Goal: Information Seeking & Learning: Learn about a topic

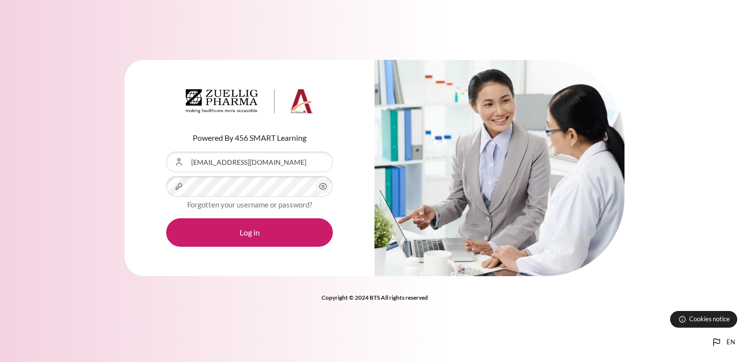
click at [166, 218] on button "Log in" at bounding box center [249, 232] width 167 height 28
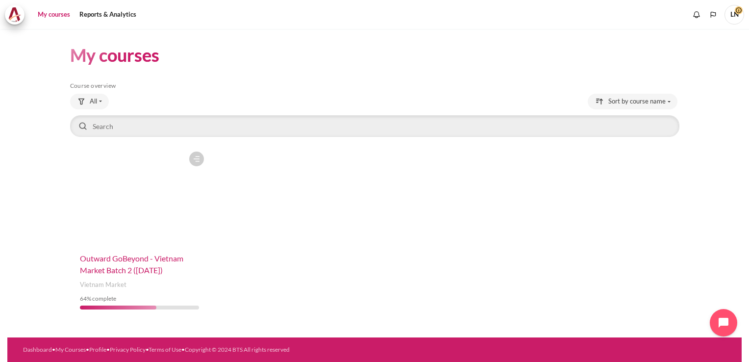
click at [135, 262] on span "Outward GoBeyond - Vietnam Market Batch 2 ([DATE])" at bounding box center [131, 263] width 103 height 21
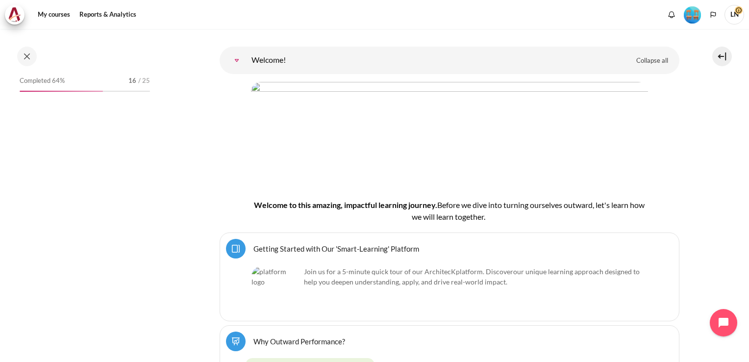
scroll to position [125, 0]
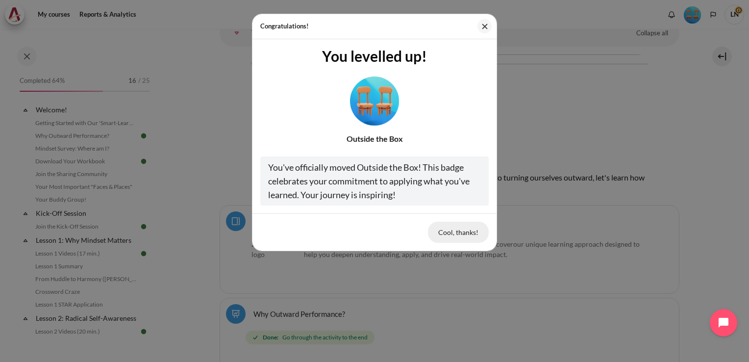
click at [474, 236] on button "Cool, thanks!" at bounding box center [458, 231] width 61 height 21
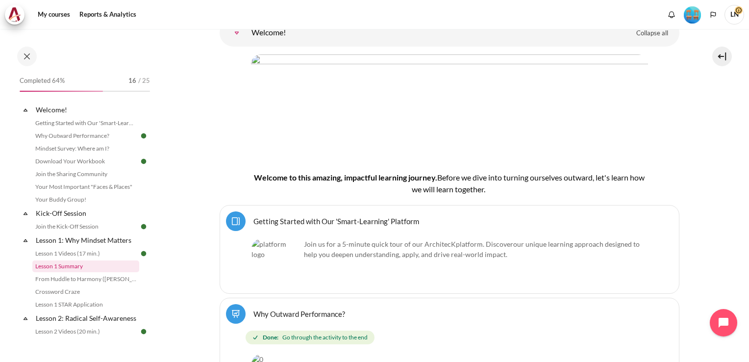
click at [76, 268] on link "Lesson 1 Summary" at bounding box center [85, 266] width 107 height 12
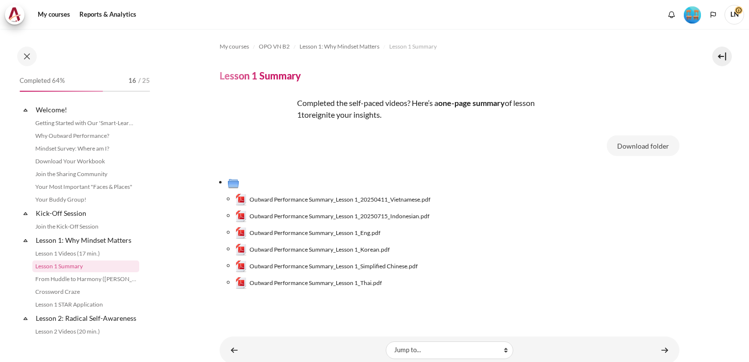
scroll to position [62, 0]
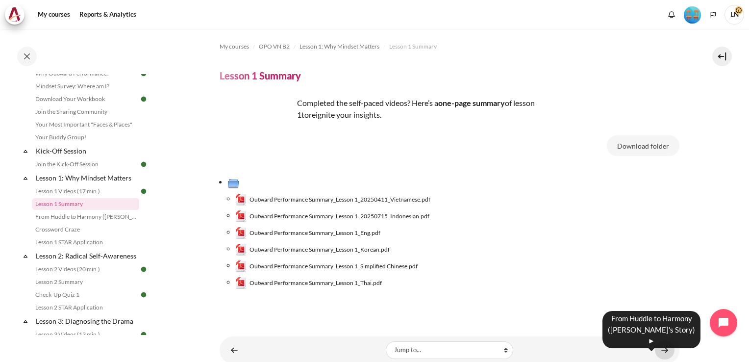
click at [658, 348] on link "Content" at bounding box center [665, 349] width 20 height 19
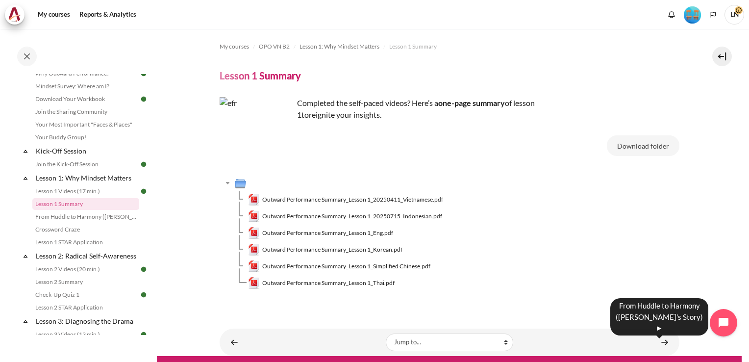
scroll to position [18, 0]
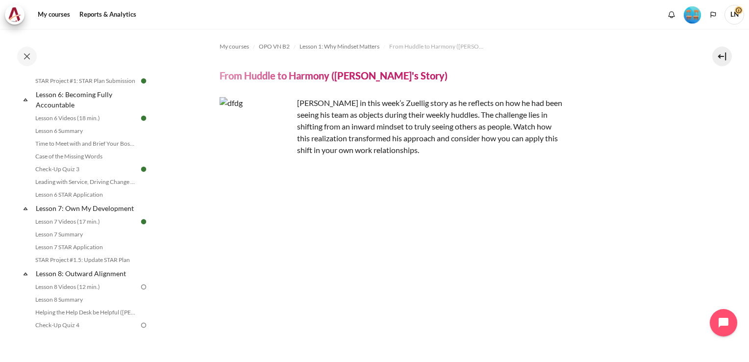
scroll to position [564, 0]
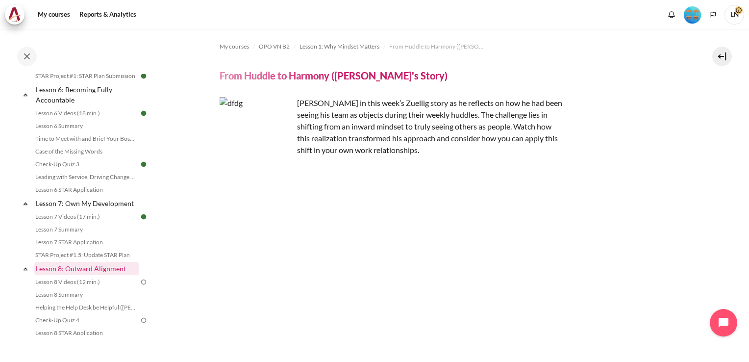
click at [76, 275] on link "Lesson 8: Outward Alignment" at bounding box center [86, 268] width 105 height 13
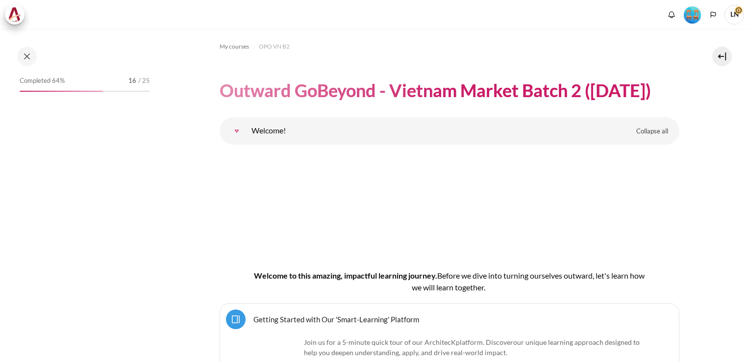
scroll to position [8430, 0]
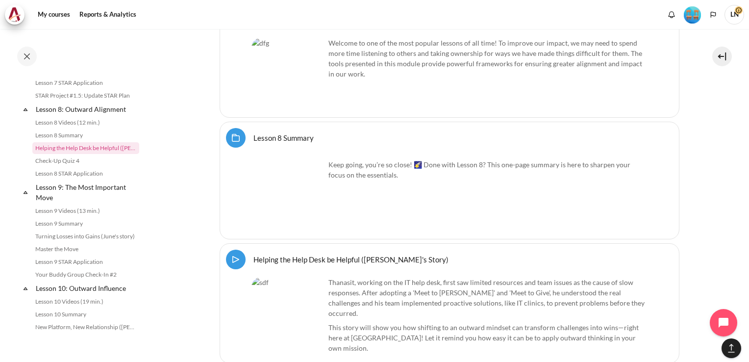
scroll to position [8850, 0]
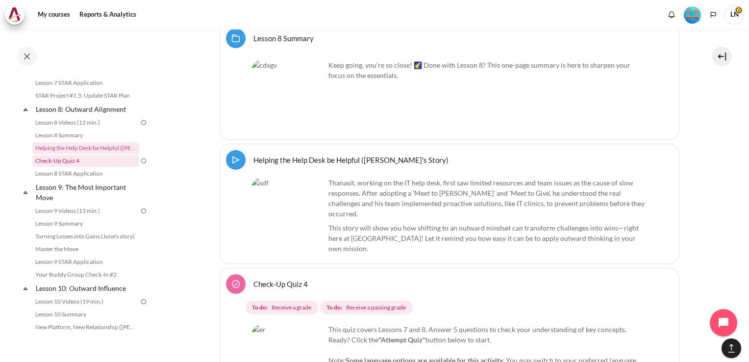
click at [61, 167] on link "Check-Up Quiz 4" at bounding box center [85, 161] width 107 height 12
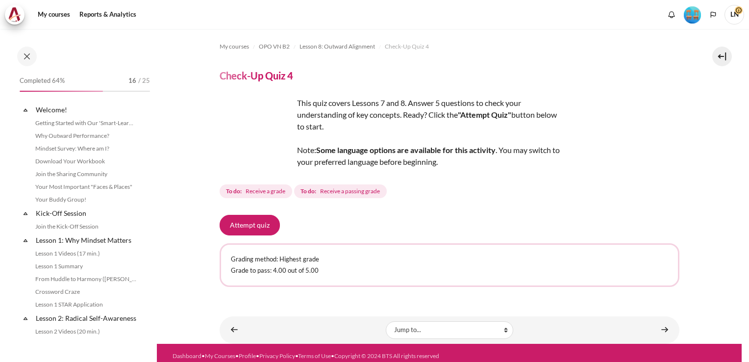
scroll to position [692, 0]
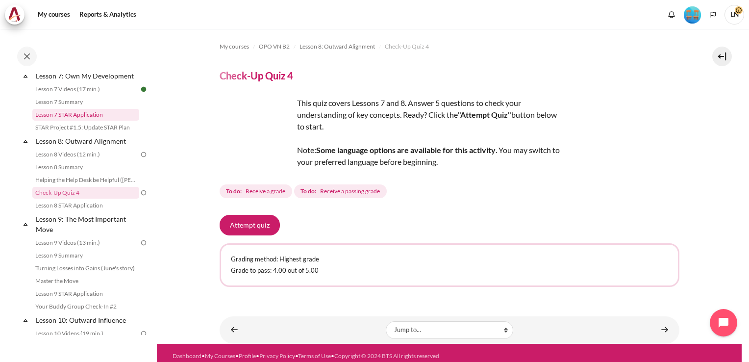
click at [70, 121] on link "Lesson 7 STAR Application" at bounding box center [85, 115] width 107 height 12
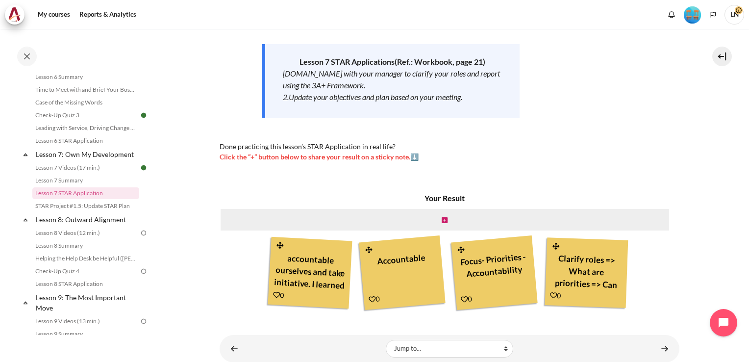
scroll to position [171, 0]
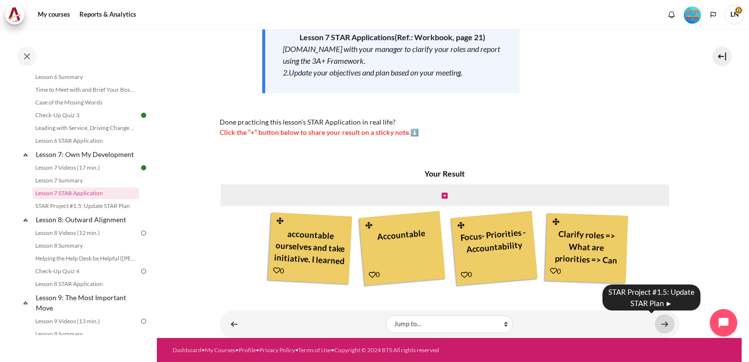
click at [662, 326] on link "Content" at bounding box center [665, 323] width 20 height 19
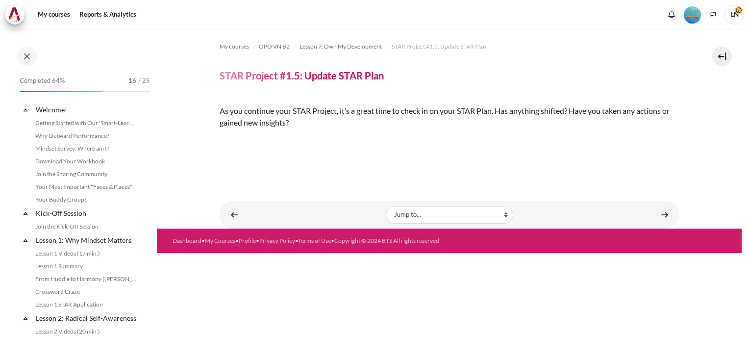
scroll to position [626, 0]
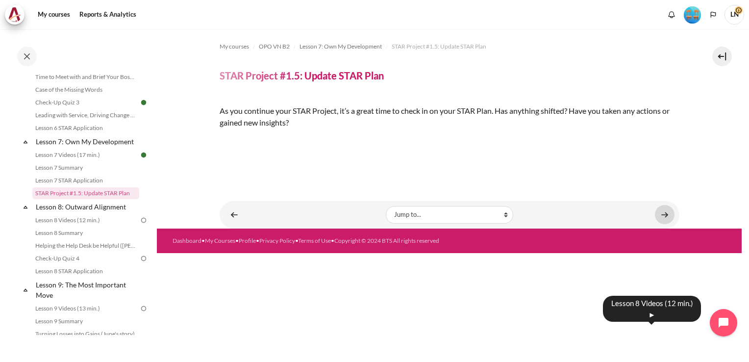
click at [656, 224] on link "Content" at bounding box center [665, 214] width 20 height 19
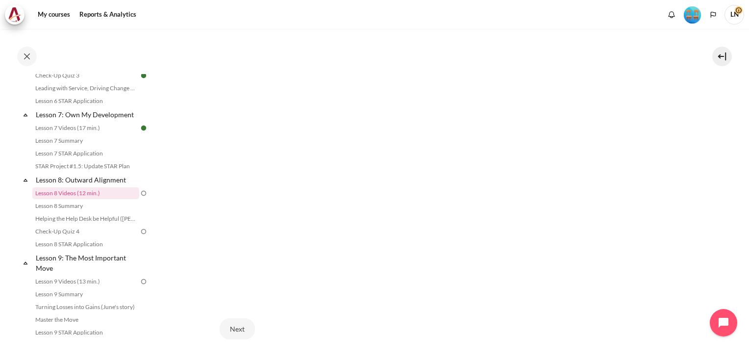
scroll to position [294, 0]
click at [715, 15] on icon "Languages" at bounding box center [712, 15] width 5 height 6
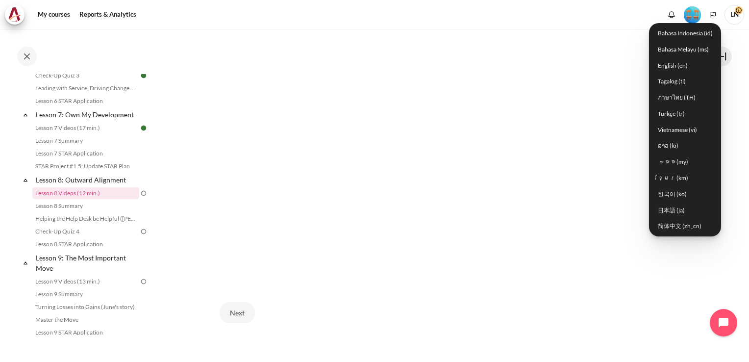
click at [695, 16] on img "Level #4" at bounding box center [691, 14] width 17 height 17
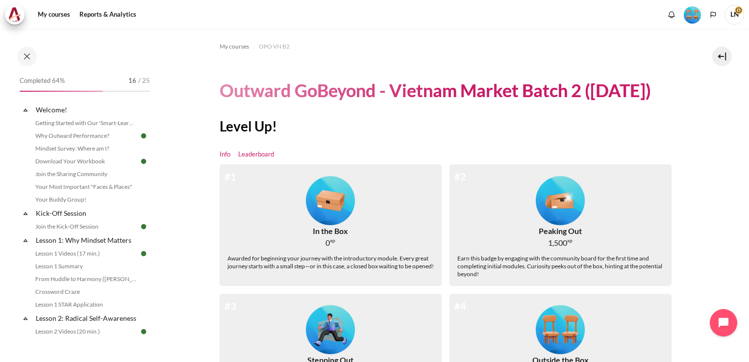
click at [251, 156] on link "Leaderboard" at bounding box center [256, 154] width 36 height 10
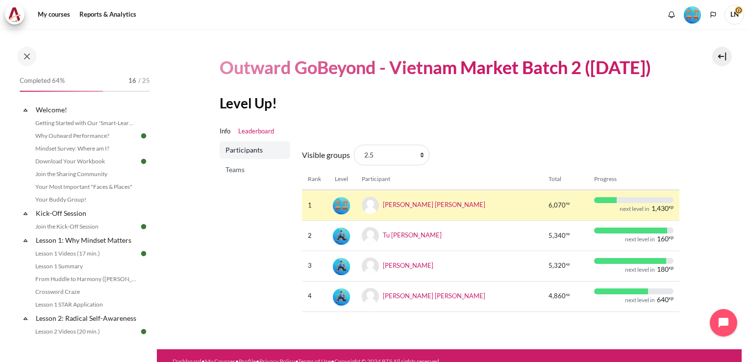
scroll to position [33, 0]
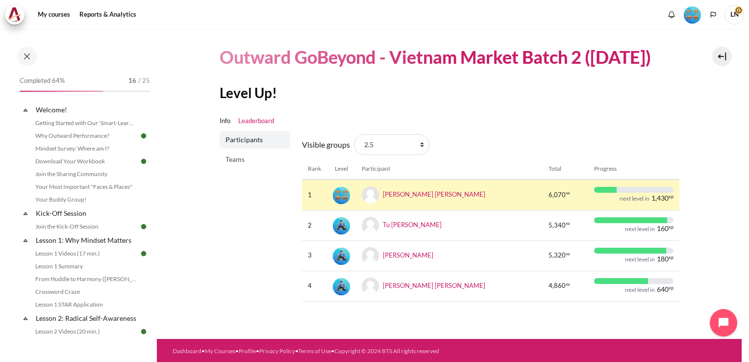
click at [236, 158] on span "Teams" at bounding box center [255, 159] width 61 height 10
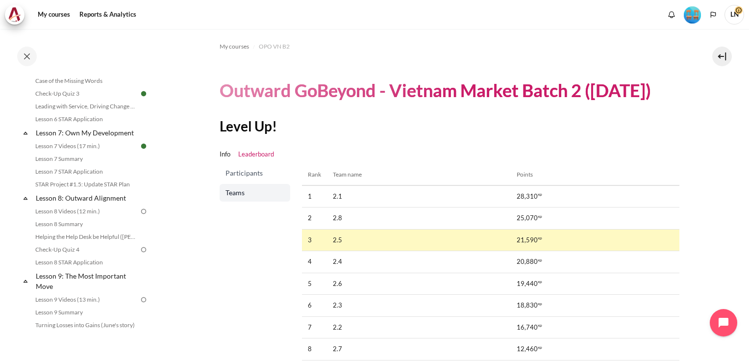
scroll to position [637, 0]
click at [80, 188] on link "STAR Project #1.5: Update STAR Plan" at bounding box center [85, 182] width 107 height 12
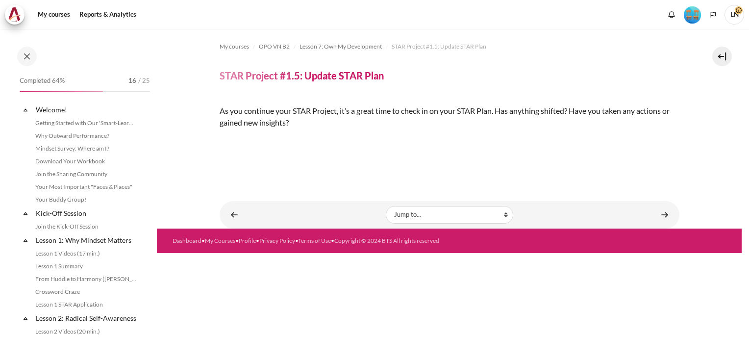
scroll to position [626, 0]
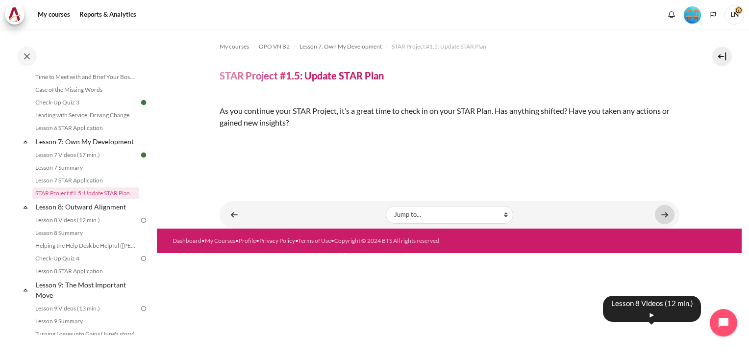
click at [662, 224] on link "Content" at bounding box center [665, 214] width 20 height 19
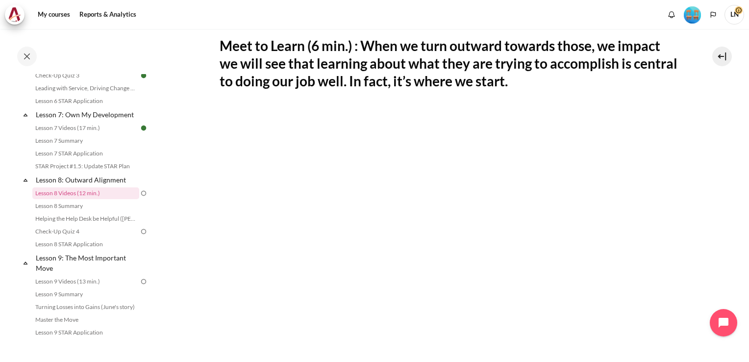
scroll to position [196, 0]
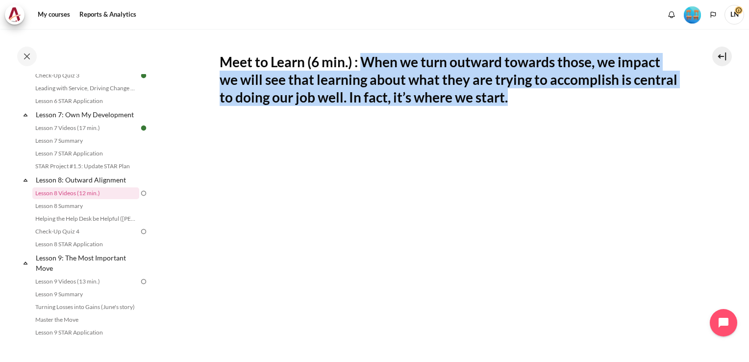
drag, startPoint x: 363, startPoint y: 61, endPoint x: 564, endPoint y: 105, distance: 206.5
click at [564, 105] on h2 "Meet to Learn (6 min.) : When we turn outward towards those, we impact we will …" at bounding box center [449, 79] width 460 height 53
copy h2 "When we turn outward towards those, we impact we will see that learning about w…"
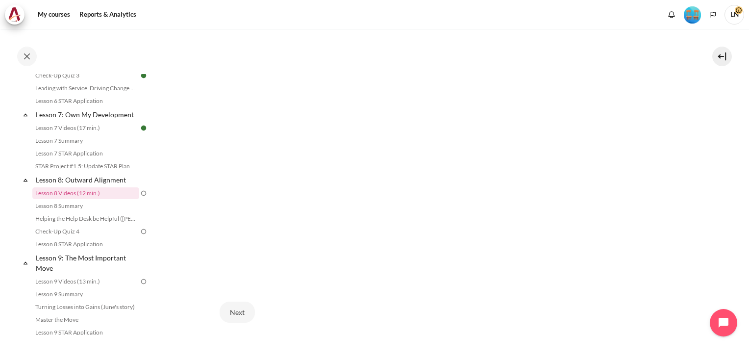
scroll to position [343, 0]
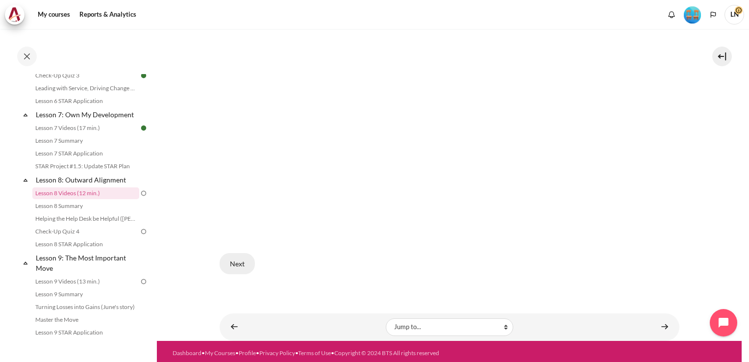
click at [242, 260] on button "Next" at bounding box center [236, 263] width 35 height 21
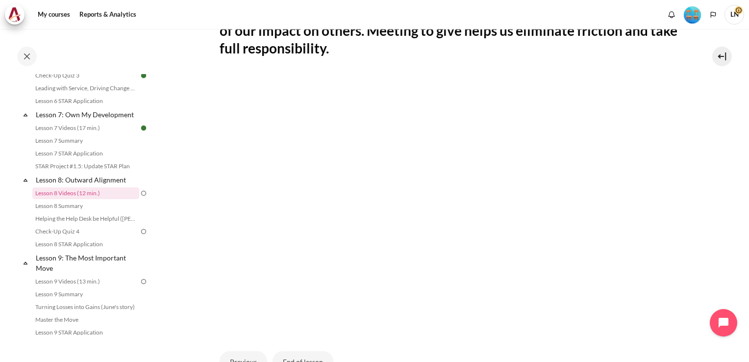
scroll to position [196, 0]
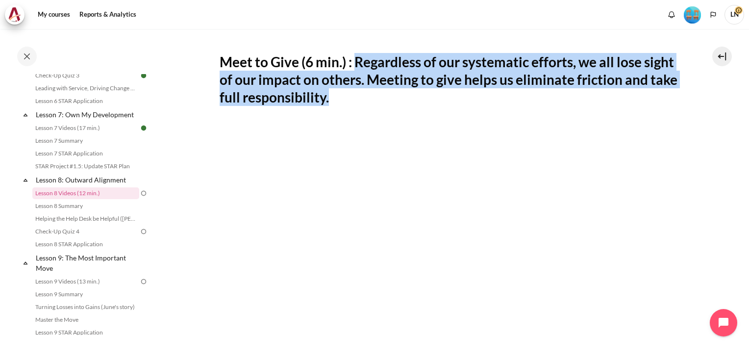
drag, startPoint x: 356, startPoint y: 59, endPoint x: 394, endPoint y: 92, distance: 50.4
click at [394, 92] on h2 "Meet to Give (6 min.) : Regardless of our systematic efforts, we all lose sight…" at bounding box center [449, 79] width 460 height 53
copy h2 "Regardless of our systematic efforts, we all lose sight of our impact on others…"
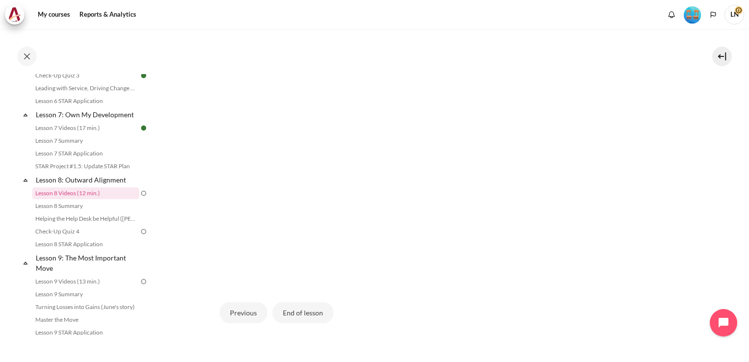
scroll to position [343, 0]
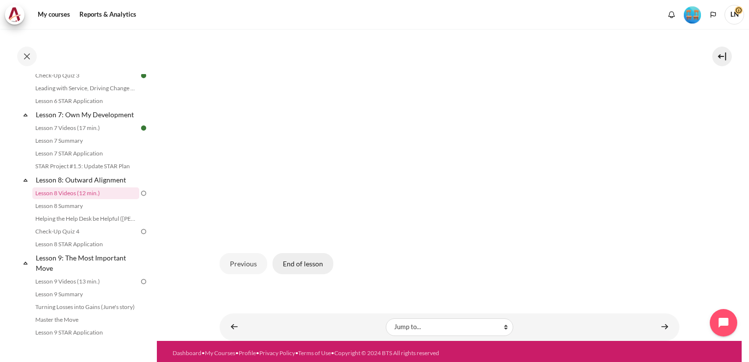
click at [314, 265] on button "End of lesson" at bounding box center [302, 263] width 61 height 21
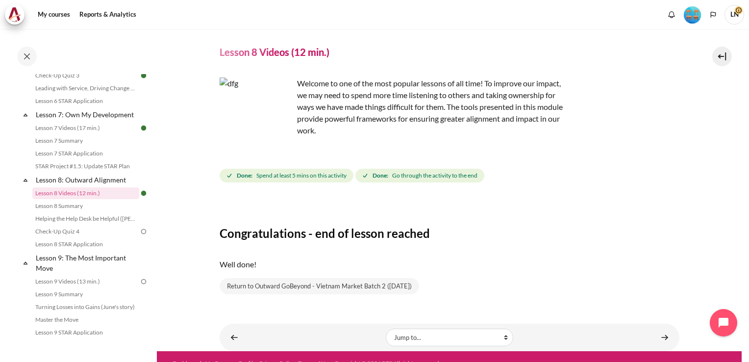
scroll to position [37, 0]
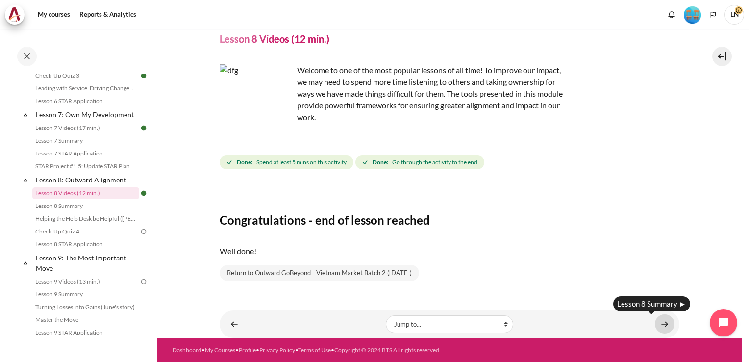
click at [659, 324] on link "Content" at bounding box center [665, 323] width 20 height 19
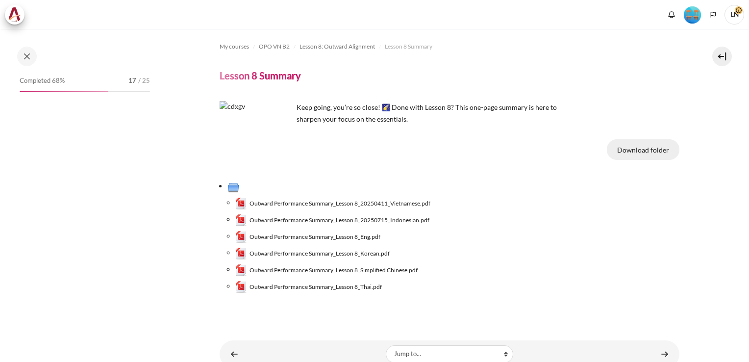
click at [640, 148] on button "Download folder" at bounding box center [643, 149] width 73 height 21
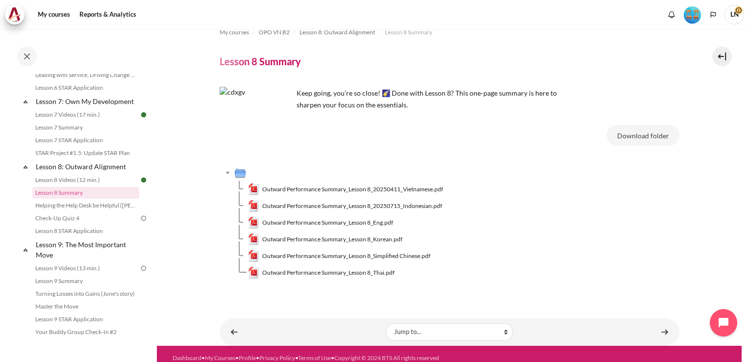
scroll to position [22, 0]
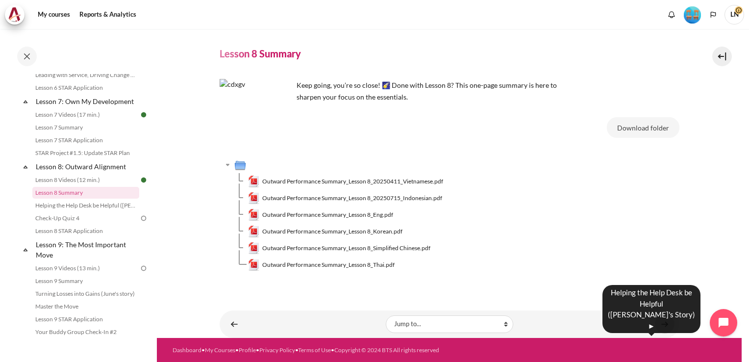
click at [658, 325] on link "Content" at bounding box center [665, 323] width 20 height 19
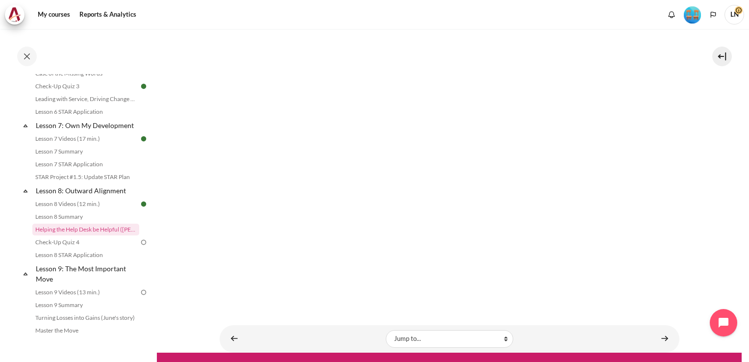
scroll to position [165, 0]
click at [656, 329] on link "Content" at bounding box center [665, 338] width 20 height 19
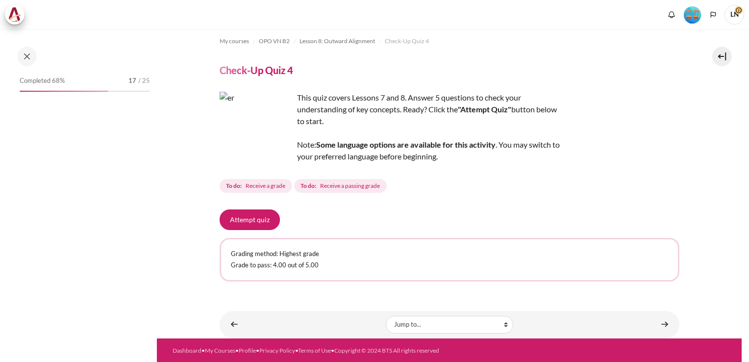
scroll to position [692, 0]
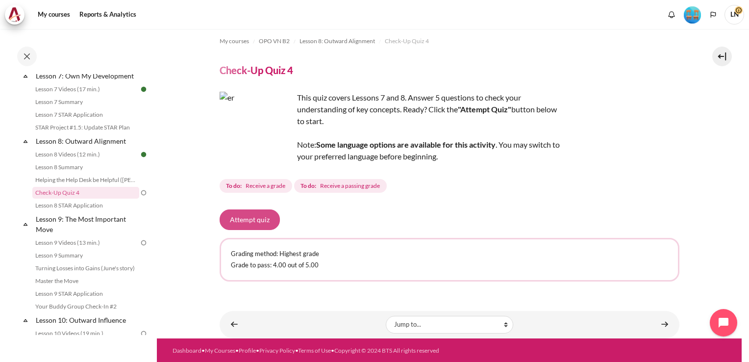
click at [243, 220] on button "Attempt quiz" at bounding box center [249, 219] width 60 height 21
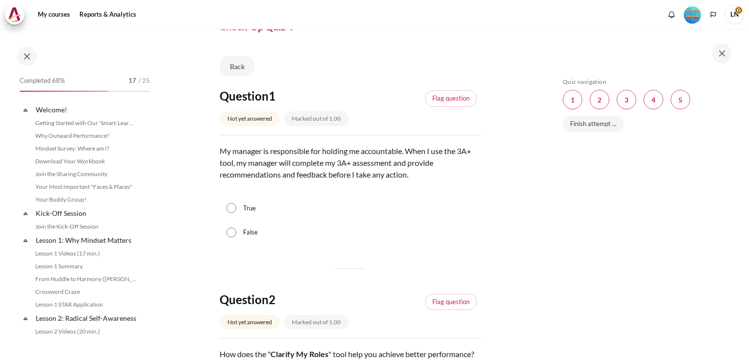
scroll to position [692, 0]
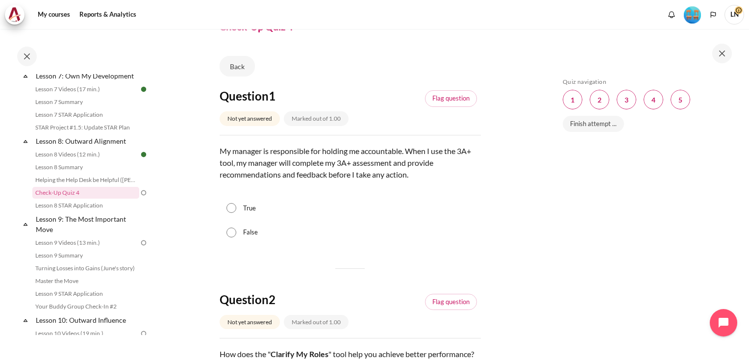
click at [243, 234] on label "False" at bounding box center [250, 232] width 15 height 10
click at [236, 234] on input "False" at bounding box center [231, 232] width 10 height 10
radio input "true"
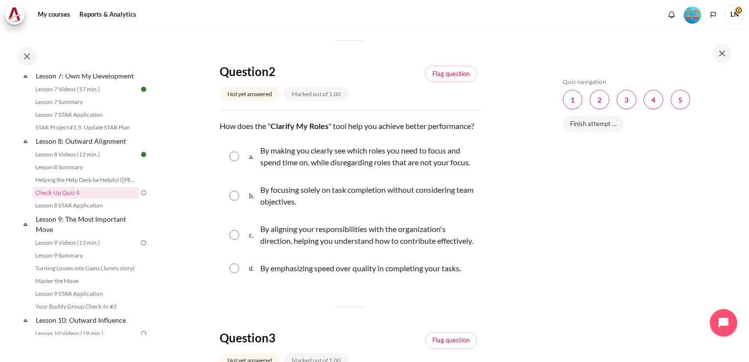
scroll to position [294, 0]
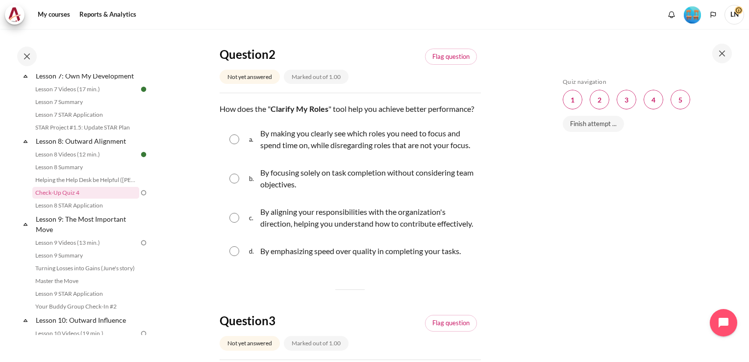
drag, startPoint x: 278, startPoint y: 122, endPoint x: 218, endPoint y: 107, distance: 62.6
copy p "How does the " Clarify My Roles " tool help you achieve better performance?"
drag, startPoint x: 284, startPoint y: 171, endPoint x: 260, endPoint y: 148, distance: 34.0
click at [260, 148] on p "By making you clearly see which roles you need to focus and spend time on, whil…" at bounding box center [368, 139] width 216 height 24
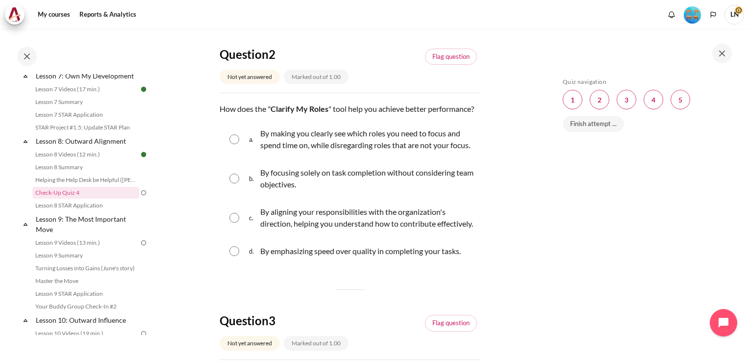
radio input "true"
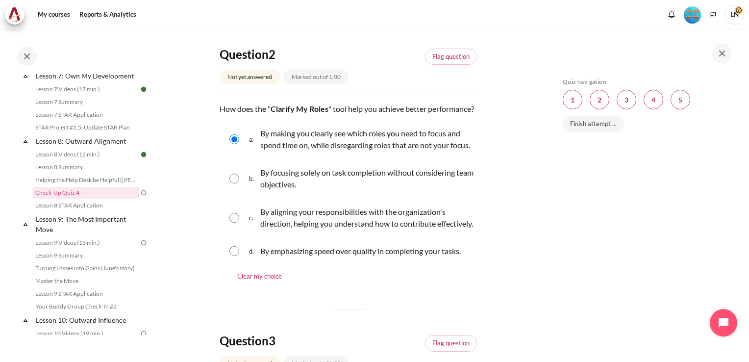
copy p "By making you clearly see which roles you need to focus and spend time on, whil…"
click at [233, 144] on input "Content" at bounding box center [234, 139] width 10 height 10
click at [233, 183] on input "Content" at bounding box center [234, 178] width 10 height 10
radio input "true"
click at [231, 144] on input "Content" at bounding box center [234, 139] width 10 height 10
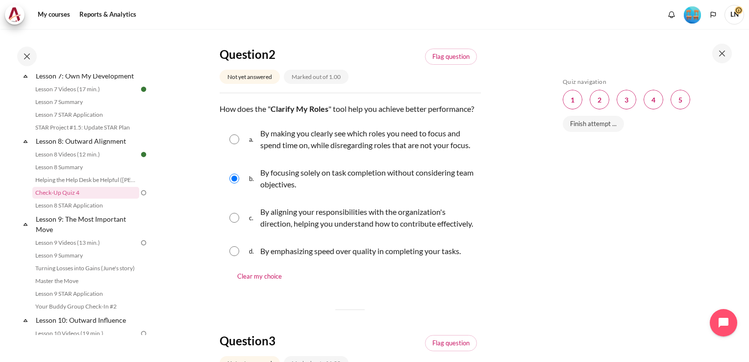
radio input "true"
drag, startPoint x: 302, startPoint y: 260, endPoint x: 257, endPoint y: 241, distance: 49.1
click at [257, 231] on div "c. By aligning your responsibilities with the organization's direction, helping…" at bounding box center [362, 217] width 227 height 27
radio input "true"
copy div "By aligning your responsibilities with the organization's direction, helping yo…"
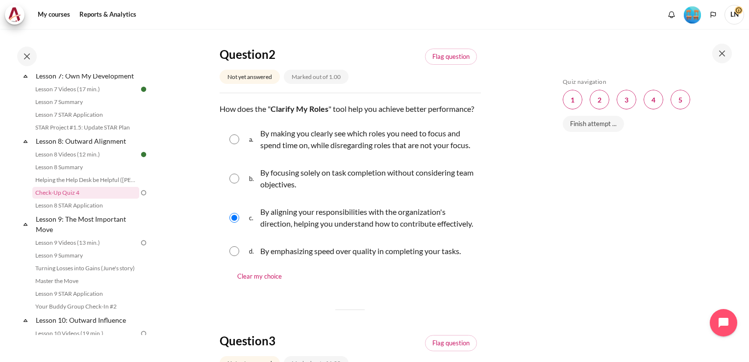
drag, startPoint x: 462, startPoint y: 288, endPoint x: 257, endPoint y: 291, distance: 205.3
click at [257, 259] on div "d. By emphasizing speed over quality in completing your tasks." at bounding box center [355, 251] width 212 height 16
radio input "true"
copy div "By emphasizing speed over quality in completing your tasks"
drag, startPoint x: 282, startPoint y: 169, endPoint x: 262, endPoint y: 148, distance: 29.4
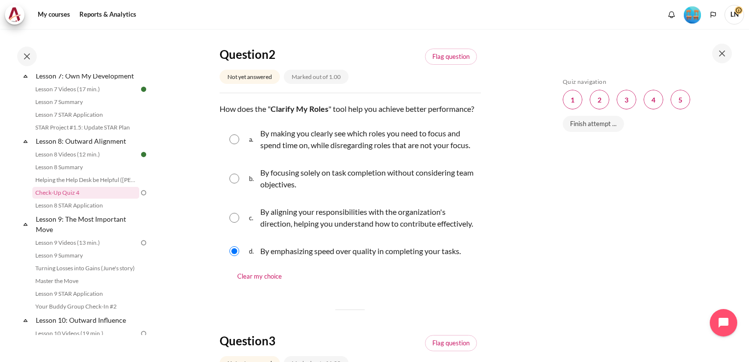
click at [262, 148] on p "By making you clearly see which roles you need to focus and spend time on, whil…" at bounding box center [368, 139] width 216 height 24
radio input "true"
copy p "By making you clearly see which roles you need to focus and spend time on, whil…"
click at [438, 59] on link "Flag question" at bounding box center [451, 57] width 52 height 17
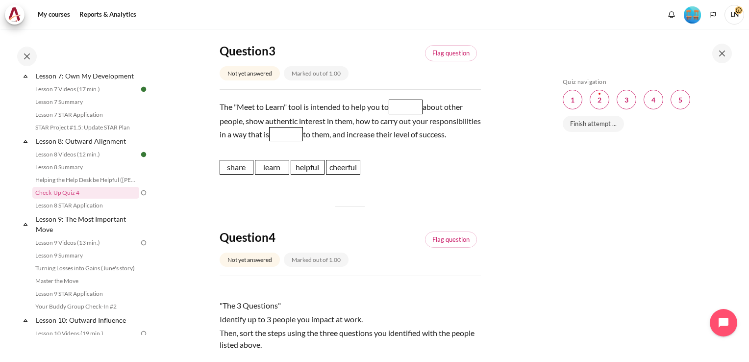
scroll to position [588, 0]
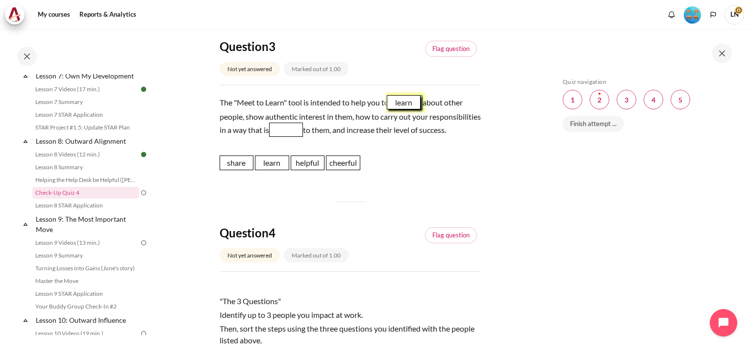
drag, startPoint x: 273, startPoint y: 216, endPoint x: 405, endPoint y: 144, distance: 150.2
click at [405, 110] on span "learn" at bounding box center [404, 102] width 34 height 15
drag, startPoint x: 313, startPoint y: 211, endPoint x: 347, endPoint y: 164, distance: 57.8
click at [347, 135] on span "helpful" at bounding box center [342, 128] width 34 height 15
click at [443, 57] on link "Flag question" at bounding box center [451, 49] width 52 height 17
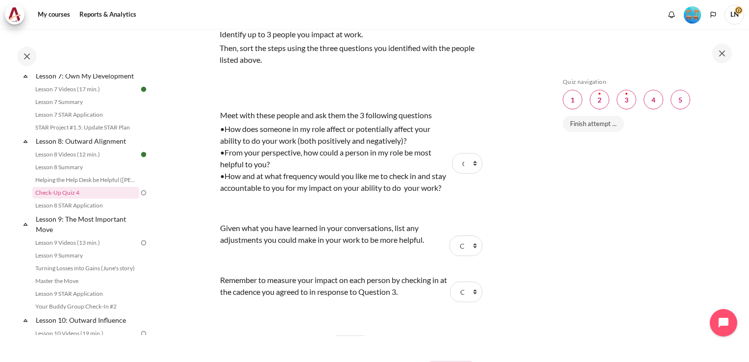
scroll to position [753, 0]
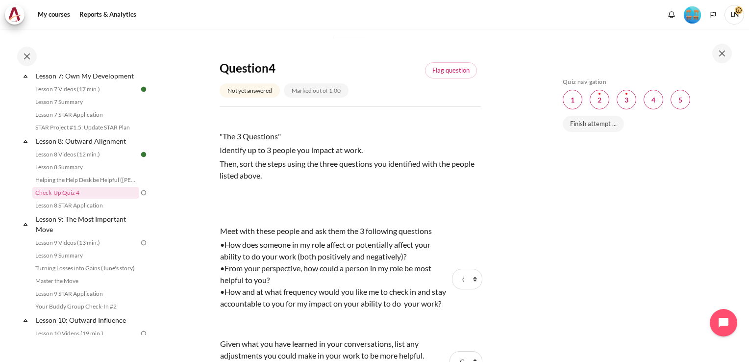
drag, startPoint x: 288, startPoint y: 224, endPoint x: 210, endPoint y: 183, distance: 87.9
copy div ""The 3 Questions" Identify up to 3 people you impact at work. Then, sort the st…"
click at [365, 219] on div ""The 3 Questions" Identify up to 3 people you impact at work. Then, sort the st…" at bounding box center [349, 168] width 261 height 102
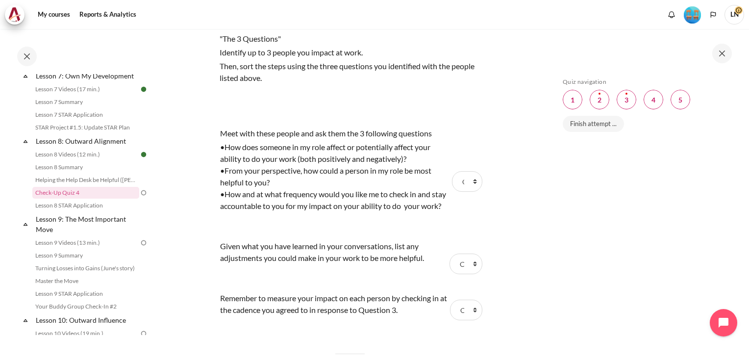
scroll to position [850, 0]
click at [470, 191] on select "Choose... Step 3 Step 1 Step 2" at bounding box center [467, 180] width 30 height 21
click at [361, 188] on div "•From your perspective, how could a person in my role be most helpful to you?" at bounding box center [334, 176] width 229 height 24
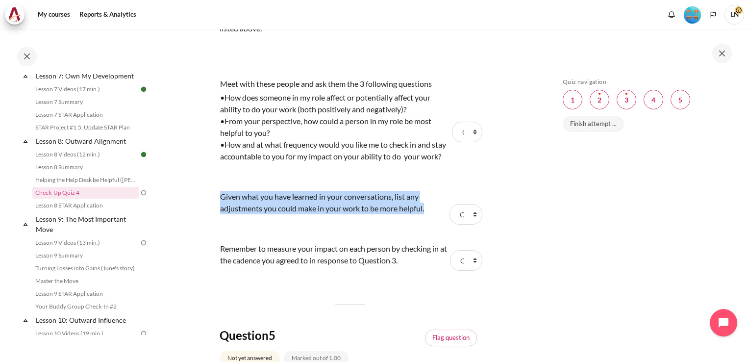
drag, startPoint x: 425, startPoint y: 269, endPoint x: 221, endPoint y: 258, distance: 204.6
click at [221, 214] on div "Given what you have learned in your conversations, list any adjustments you cou…" at bounding box center [333, 203] width 227 height 24
copy div "Given what you have learned in your conversations, list any adjustments you cou…"
click at [469, 224] on select "Choose... Step 3 Step 1 Step 2" at bounding box center [465, 214] width 32 height 21
select select "1"
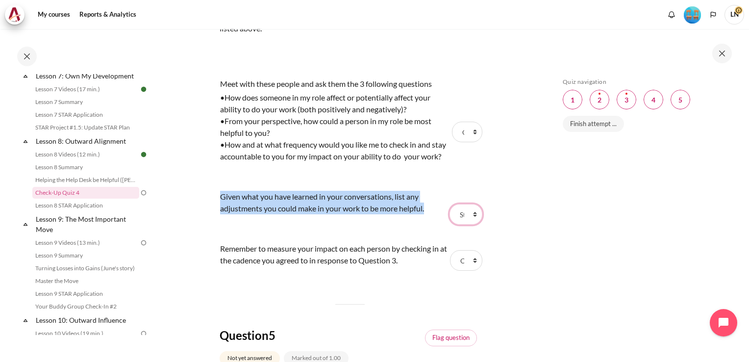
click at [449, 224] on select "Choose... Step 3 Step 1 Step 2" at bounding box center [465, 214] width 32 height 21
click at [470, 142] on select "Choose... Step 3 Step 1 Step 2" at bounding box center [467, 131] width 30 height 21
select select "2"
click at [452, 142] on select "Choose... Step 3 Step 1 Step 2" at bounding box center [467, 131] width 30 height 21
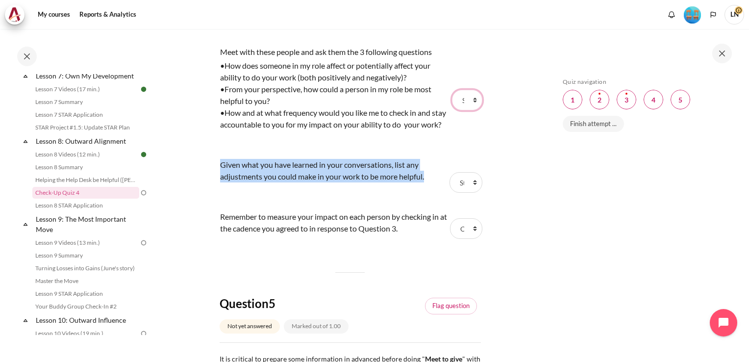
scroll to position [948, 0]
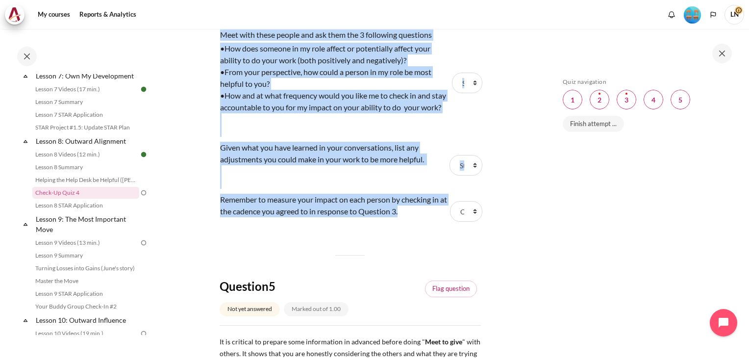
drag, startPoint x: 408, startPoint y: 270, endPoint x: 219, endPoint y: 261, distance: 189.8
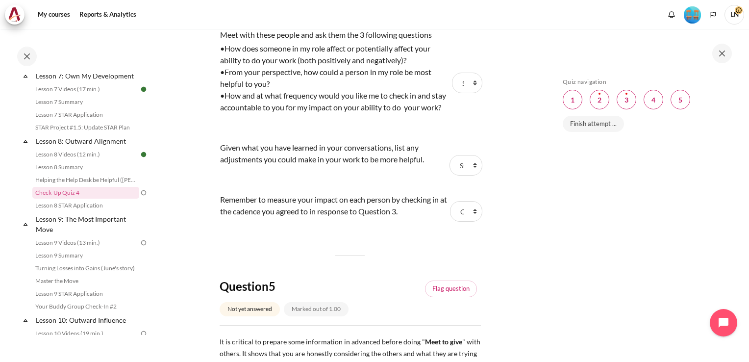
drag, startPoint x: 219, startPoint y: 261, endPoint x: 267, endPoint y: 281, distance: 52.0
click at [267, 231] on td "Remember to measure your impact on each person by checking in at the cadence yo…" at bounding box center [333, 211] width 228 height 40
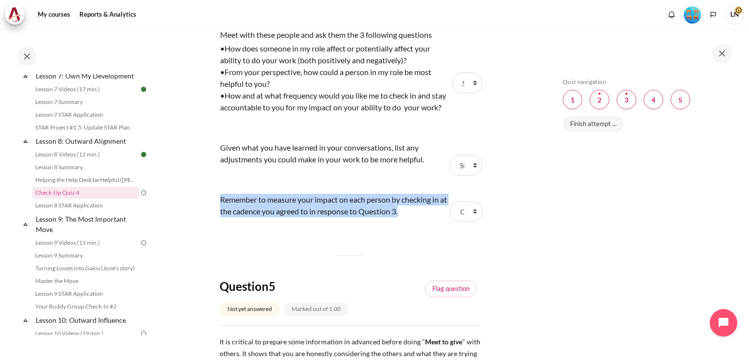
drag, startPoint x: 410, startPoint y: 272, endPoint x: 221, endPoint y: 260, distance: 188.5
click at [221, 217] on div "Remember to measure your impact on each person by checking in at the cadence yo…" at bounding box center [333, 206] width 227 height 24
copy div "Remember to measure your impact on each person by checking in at the cadence yo…"
click at [471, 93] on select "Choose... Step 3 Step 1 Step 2" at bounding box center [467, 83] width 30 height 21
click at [452, 93] on select "Choose... Step 3 Step 1 Step 2" at bounding box center [467, 83] width 30 height 21
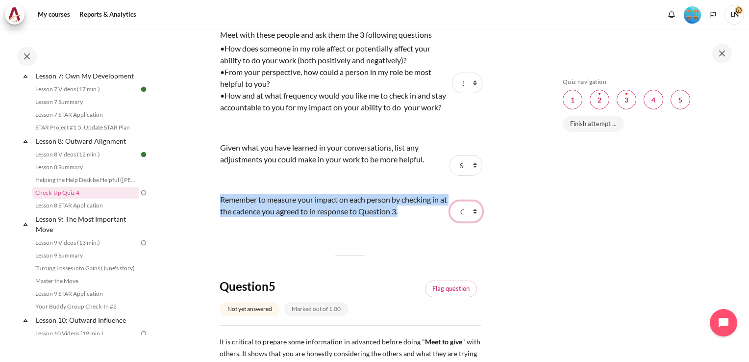
click at [471, 221] on select "Choose... Step 3 Step 1 Step 2" at bounding box center [466, 211] width 32 height 21
select select "3"
click at [450, 221] on select "Choose... Step 3 Step 1 Step 2" at bounding box center [466, 211] width 32 height 21
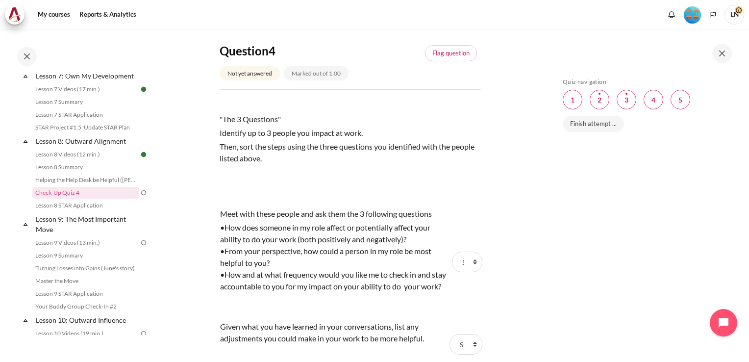
scroll to position [753, 0]
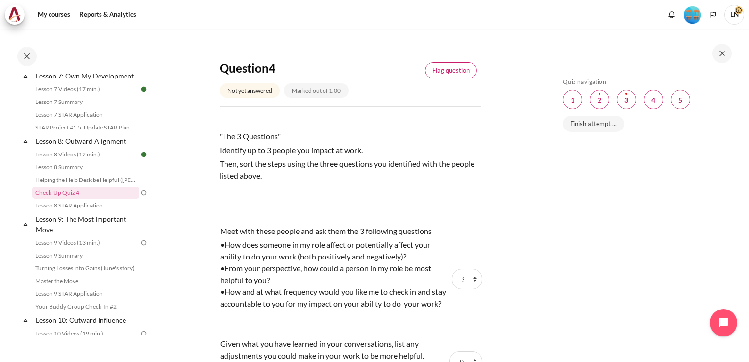
click at [442, 79] on link "Flag question" at bounding box center [451, 70] width 52 height 17
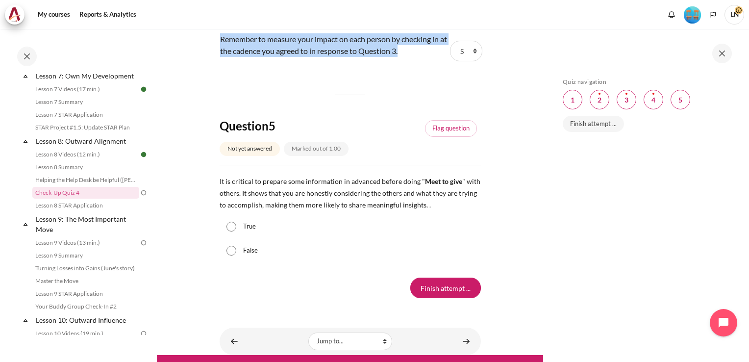
scroll to position [1193, 0]
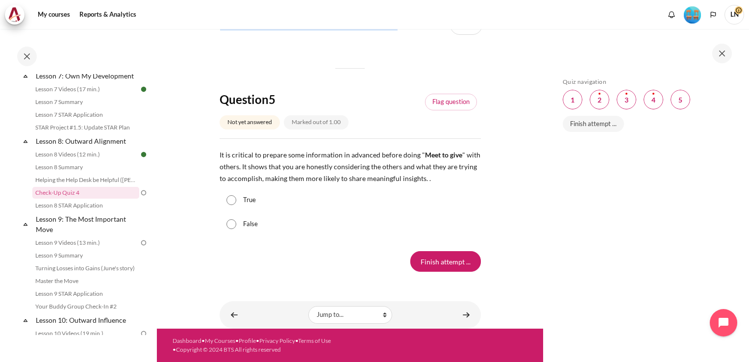
click at [234, 204] on input "True" at bounding box center [231, 200] width 10 height 10
radio input "true"
click at [446, 98] on link "Flag question" at bounding box center [451, 102] width 52 height 17
click at [448, 264] on input "Finish attempt ..." at bounding box center [445, 261] width 71 height 21
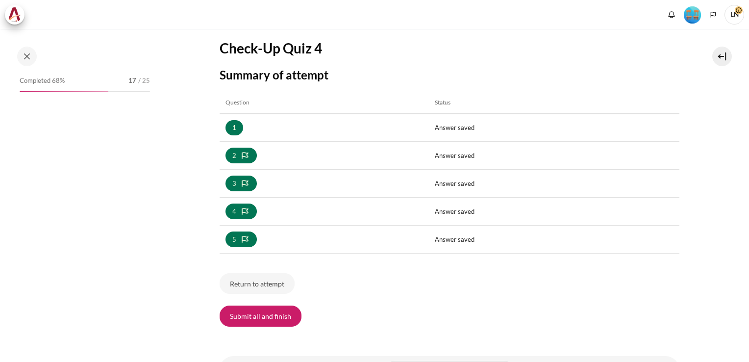
scroll to position [692, 0]
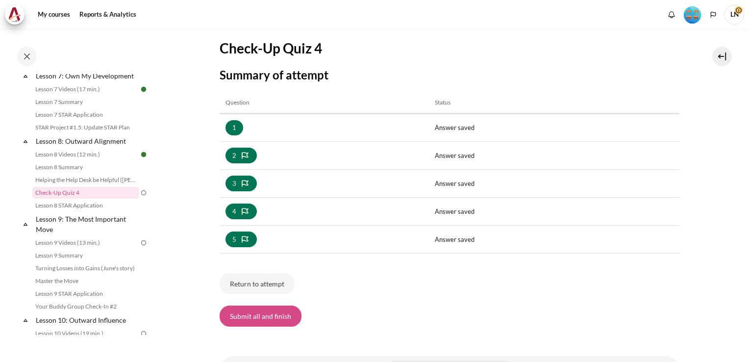
click at [274, 316] on button "Submit all and finish" at bounding box center [260, 315] width 82 height 21
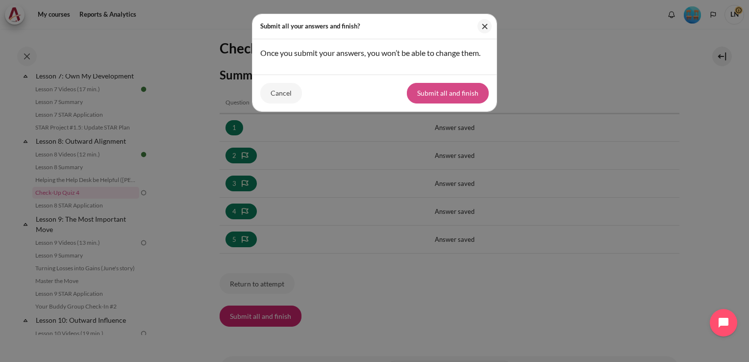
click at [472, 94] on button "Submit all and finish" at bounding box center [448, 93] width 82 height 21
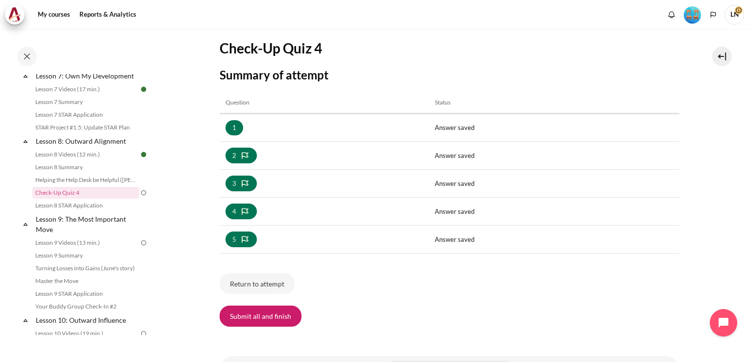
scroll to position [142, 0]
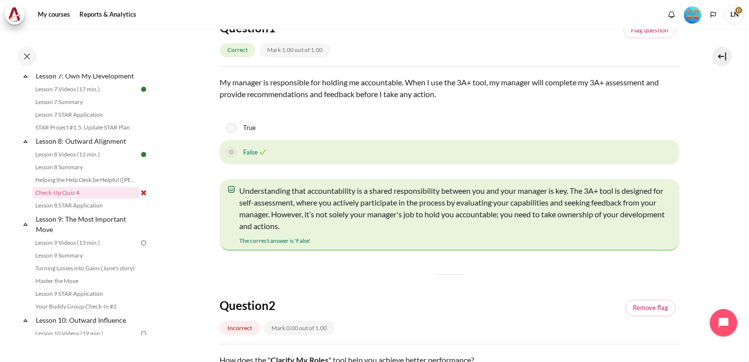
scroll to position [147, 0]
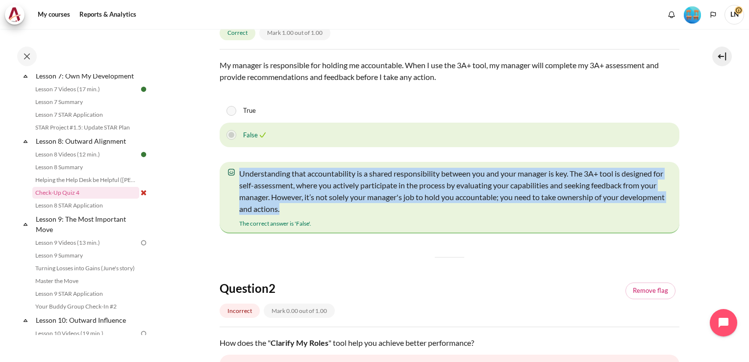
drag, startPoint x: 345, startPoint y: 244, endPoint x: 237, endPoint y: 210, distance: 113.7
click at [237, 210] on div "Understanding that accountability is a shared responsibility between you and yo…" at bounding box center [449, 198] width 460 height 72
copy p "Understanding that accountability is a shared responsibility between you and yo…"
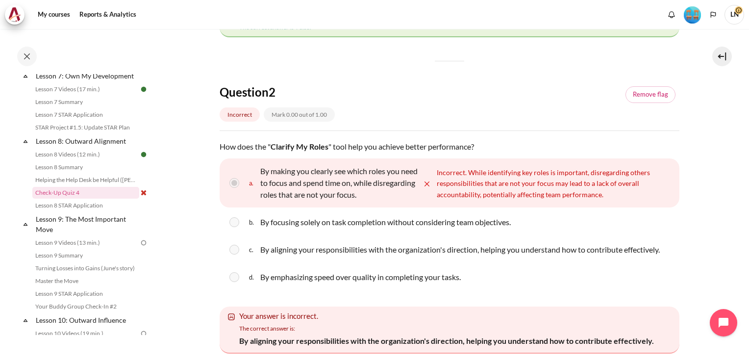
scroll to position [196, 0]
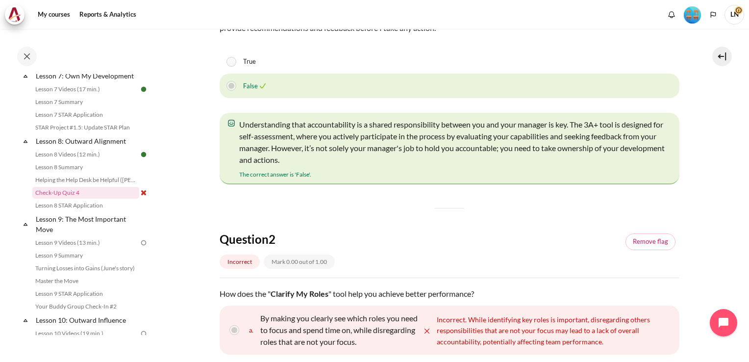
click at [601, 278] on div "Question 2 Incorrect Mark 0.00 out of 1.00 Remove flag" at bounding box center [449, 254] width 460 height 47
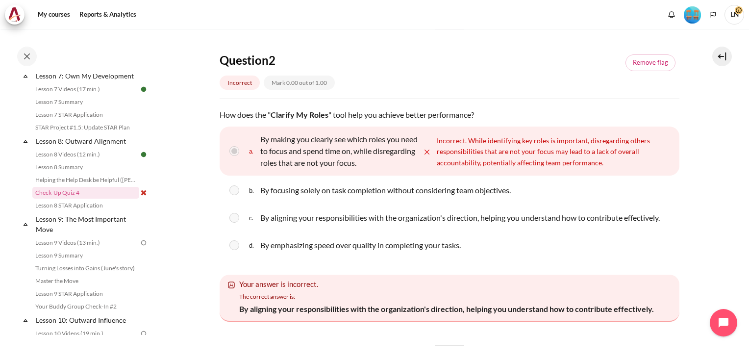
scroll to position [392, 0]
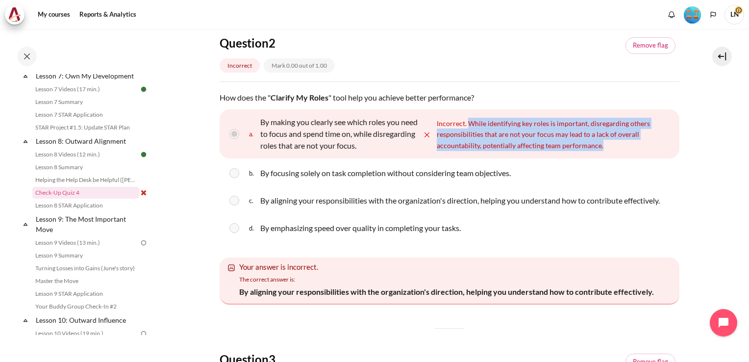
drag, startPoint x: 469, startPoint y: 159, endPoint x: 622, endPoint y: 185, distance: 155.1
click at [622, 151] on div "Incorrect. While identifying key roles is important, disregarding others respon…" at bounding box center [555, 134] width 237 height 33
copy span "While identifying key roles is important, disregarding others responsibilities …"
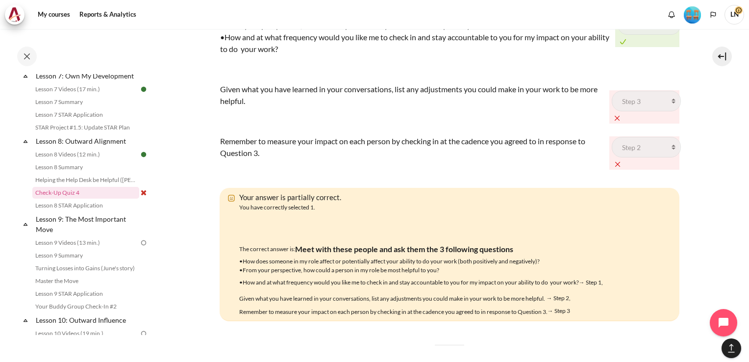
scroll to position [1148, 0]
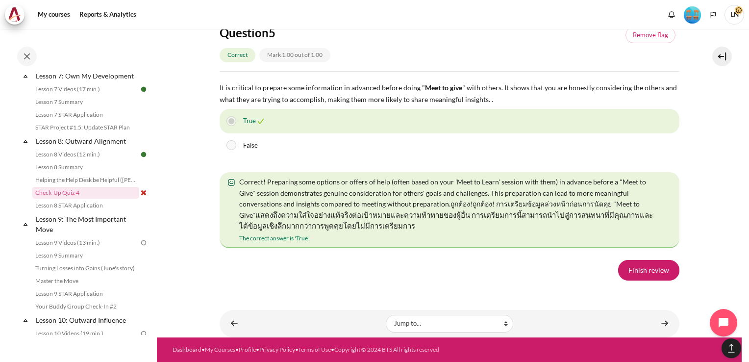
scroll to position [1834, 0]
click at [643, 269] on link "Finish review" at bounding box center [648, 270] width 61 height 21
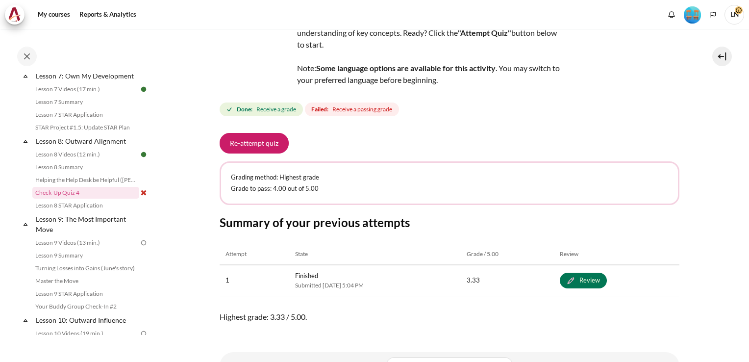
scroll to position [122, 0]
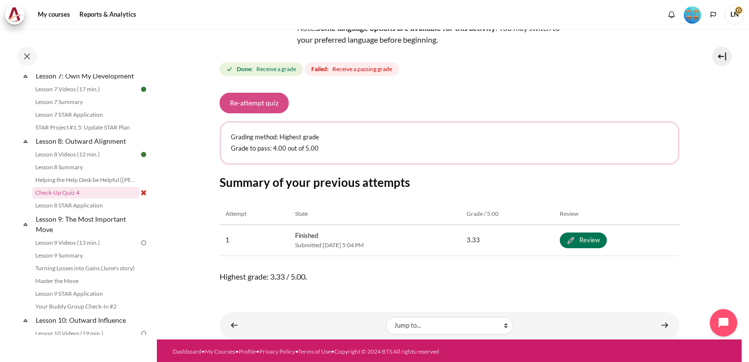
click at [251, 106] on button "Re-attempt quiz" at bounding box center [253, 103] width 69 height 21
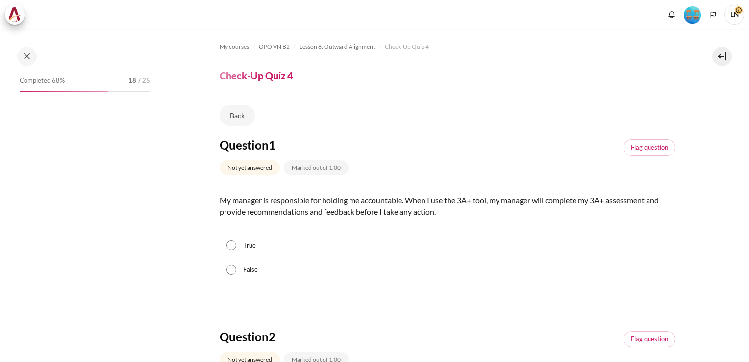
scroll to position [692, 0]
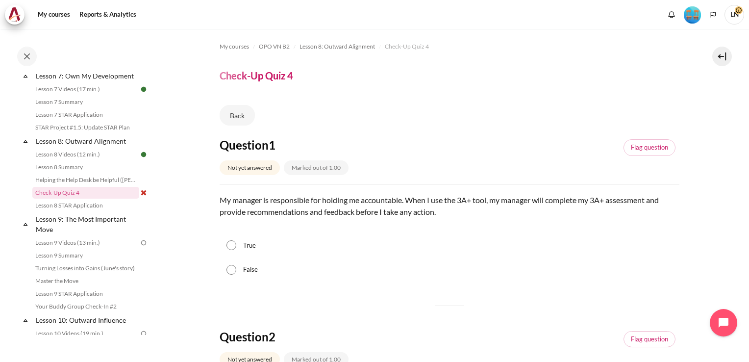
click at [243, 269] on label "False" at bounding box center [250, 270] width 15 height 10
click at [236, 269] on input "False" at bounding box center [231, 270] width 10 height 10
radio input "true"
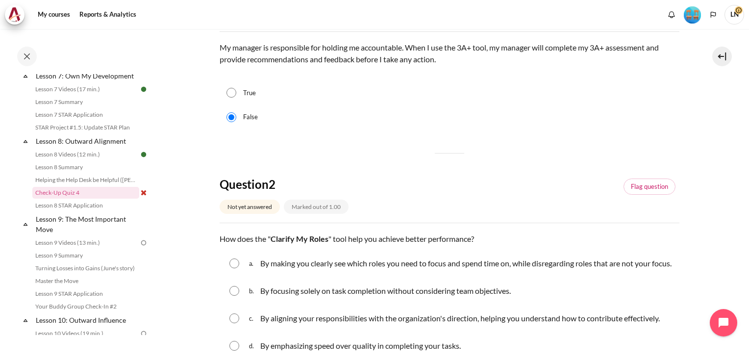
scroll to position [245, 0]
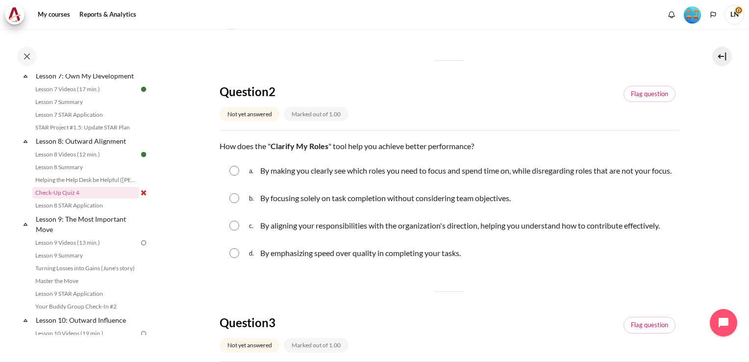
click at [235, 230] on input "Content" at bounding box center [234, 225] width 10 height 10
radio input "true"
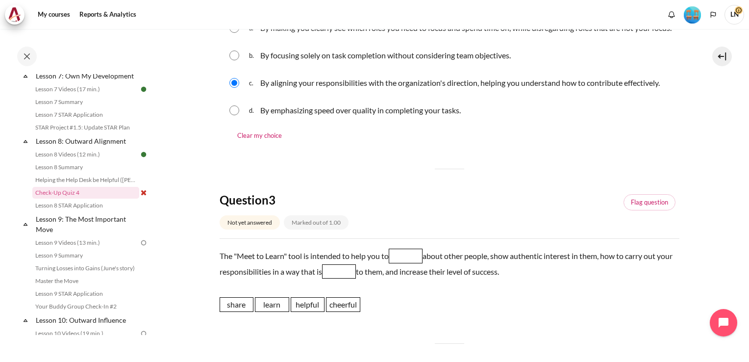
scroll to position [441, 0]
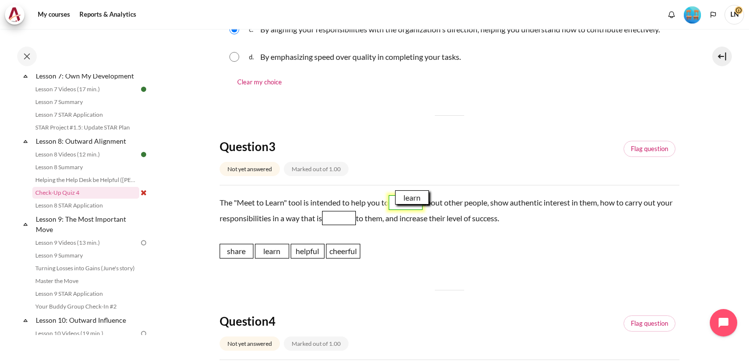
drag, startPoint x: 279, startPoint y: 268, endPoint x: 415, endPoint y: 215, distance: 146.3
click at [415, 205] on span "learn" at bounding box center [412, 197] width 34 height 15
drag, startPoint x: 312, startPoint y: 266, endPoint x: 360, endPoint y: 231, distance: 58.9
click at [360, 223] on span "helpful" at bounding box center [355, 216] width 34 height 15
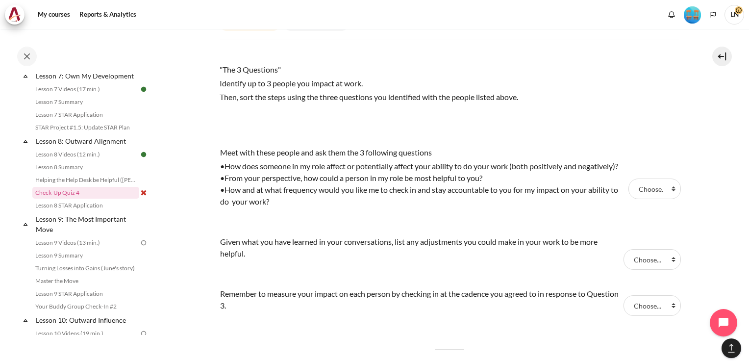
scroll to position [784, 0]
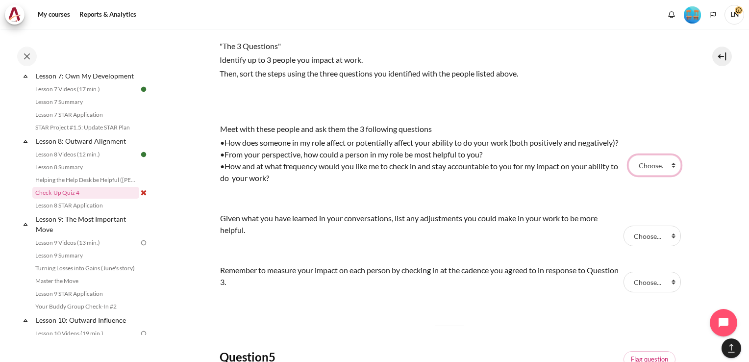
click at [668, 175] on select "Choose... Step 2 Step 1 Step 3" at bounding box center [654, 165] width 52 height 21
select select "2"
click at [628, 172] on select "Choose... Step 2 Step 1 Step 3" at bounding box center [654, 165] width 52 height 21
click at [666, 246] on select "Choose... Step 2 Step 1 Step 3" at bounding box center [651, 235] width 57 height 21
select select "1"
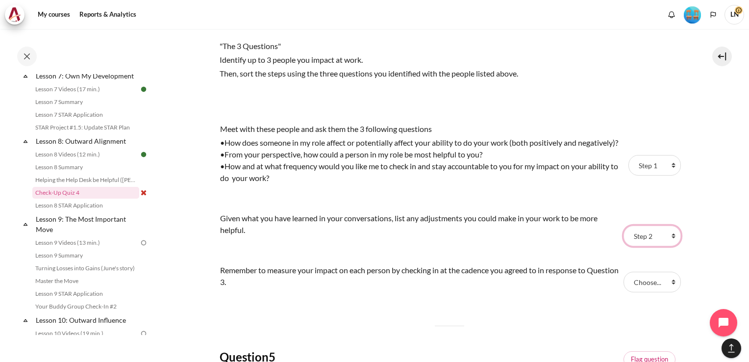
click at [623, 246] on select "Choose... Step 2 Step 1 Step 3" at bounding box center [651, 235] width 57 height 21
click at [666, 292] on select "Choose... Step 2 Step 1 Step 3" at bounding box center [651, 281] width 57 height 21
select select "3"
click at [623, 292] on select "Choose... Step 2 Step 1 Step 3" at bounding box center [651, 281] width 57 height 21
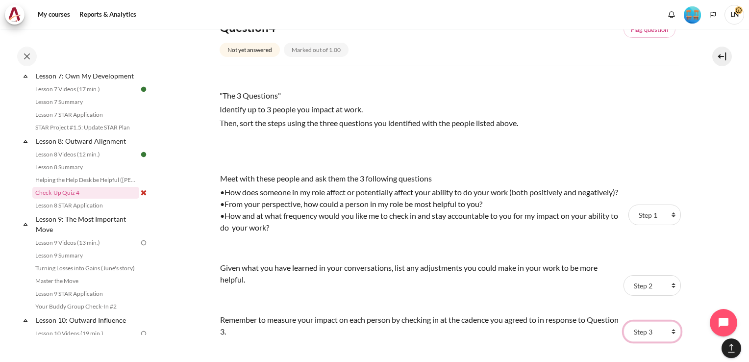
scroll to position [686, 0]
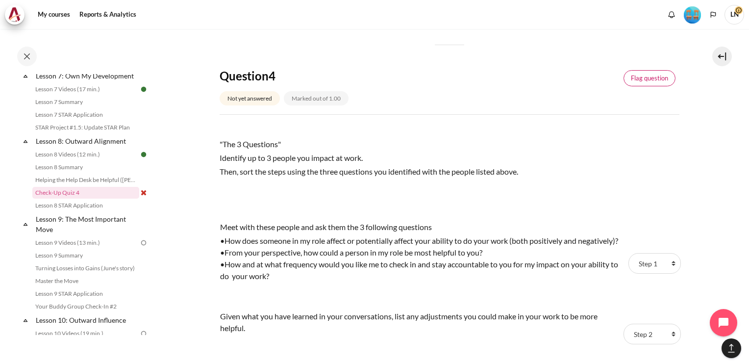
click at [637, 87] on link "Flag question" at bounding box center [649, 78] width 52 height 17
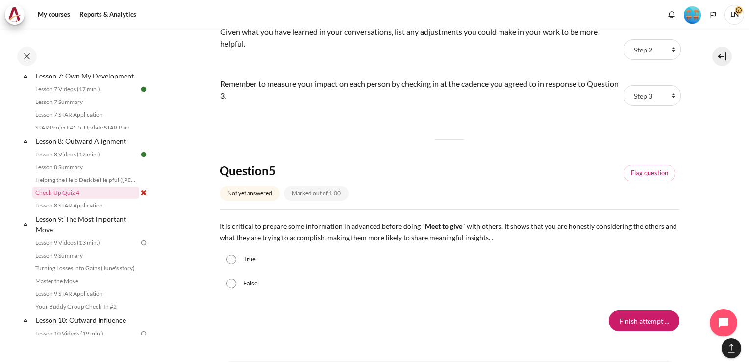
scroll to position [1044, 0]
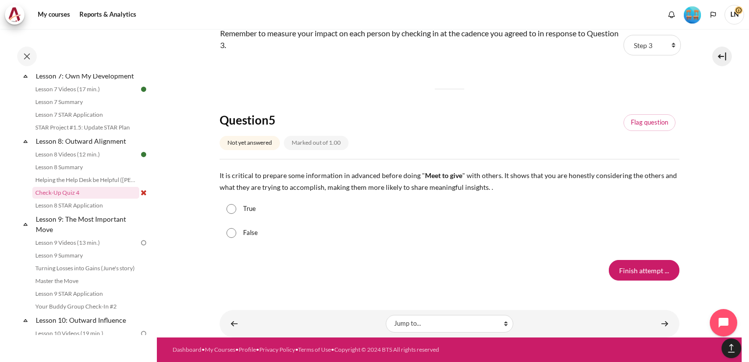
click at [243, 212] on label "True" at bounding box center [249, 209] width 13 height 10
click at [236, 212] on input "True" at bounding box center [231, 209] width 10 height 10
radio input "true"
click at [626, 269] on input "Finish attempt ..." at bounding box center [643, 270] width 71 height 21
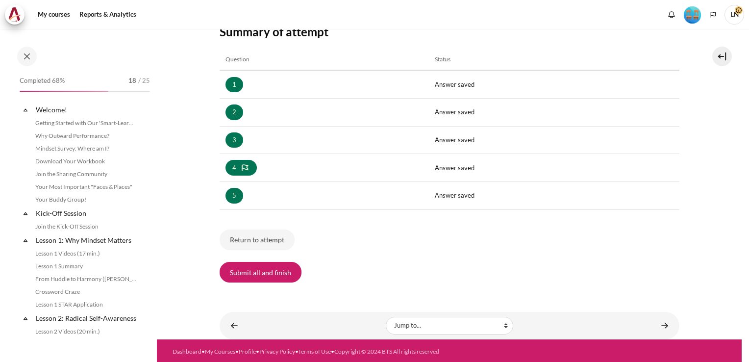
scroll to position [692, 0]
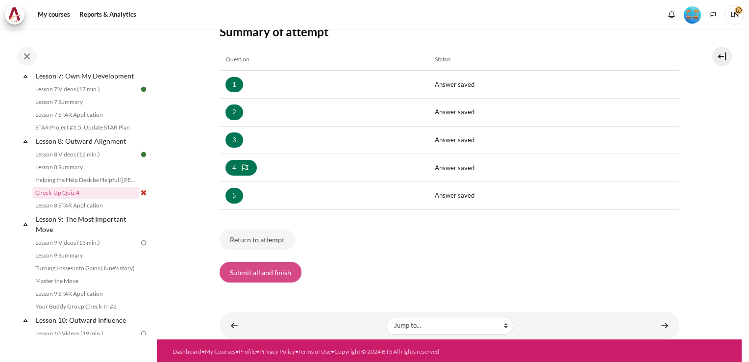
click at [271, 272] on button "Submit all and finish" at bounding box center [260, 272] width 82 height 21
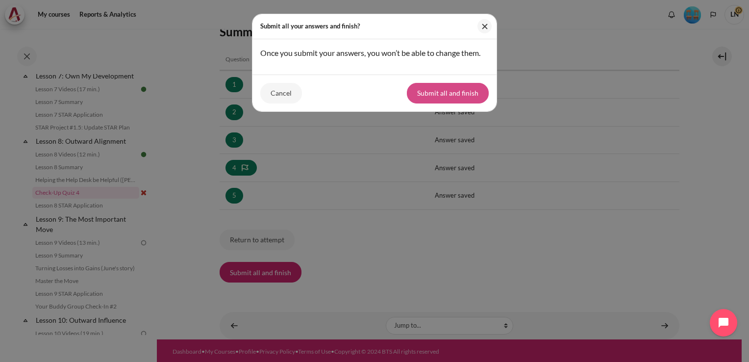
click at [442, 92] on button "Submit all and finish" at bounding box center [448, 93] width 82 height 21
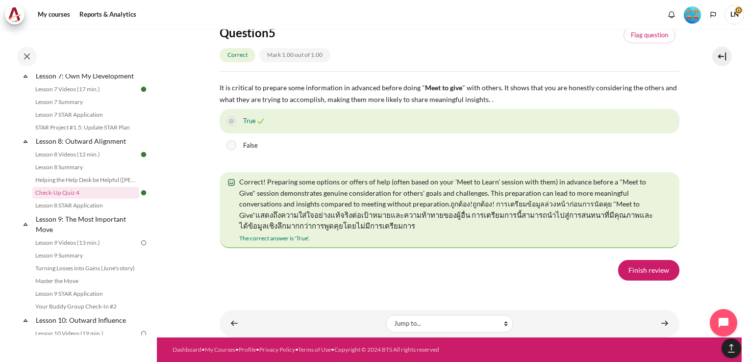
scroll to position [1848, 0]
click at [643, 272] on link "Finish review" at bounding box center [648, 270] width 61 height 21
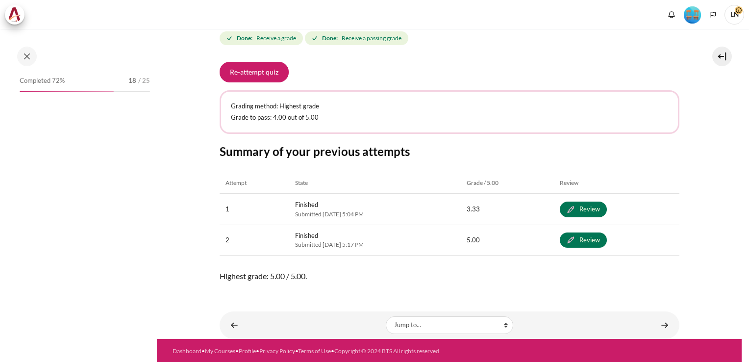
scroll to position [692, 0]
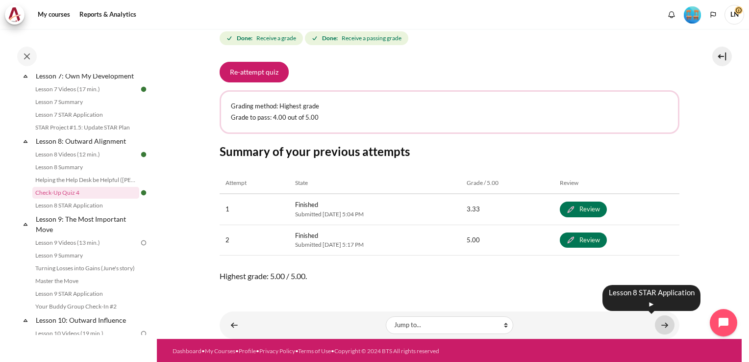
click at [656, 322] on link "Content" at bounding box center [665, 324] width 20 height 19
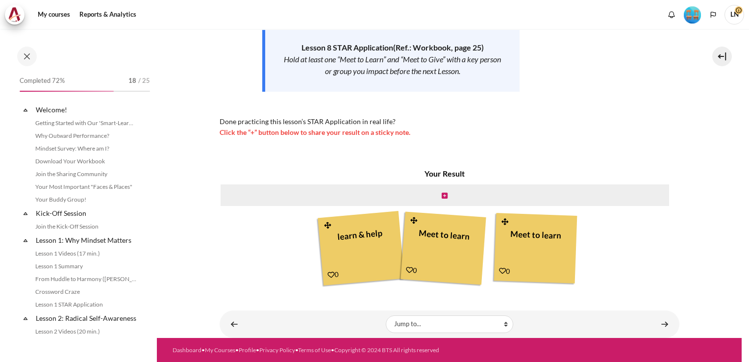
scroll to position [704, 0]
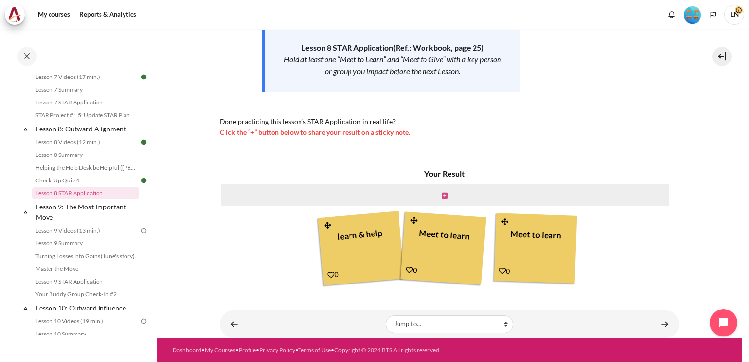
click at [441, 194] on icon "Content" at bounding box center [444, 195] width 6 height 7
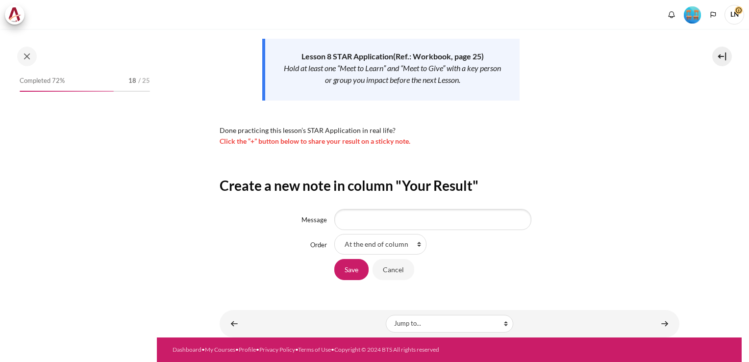
scroll to position [704, 0]
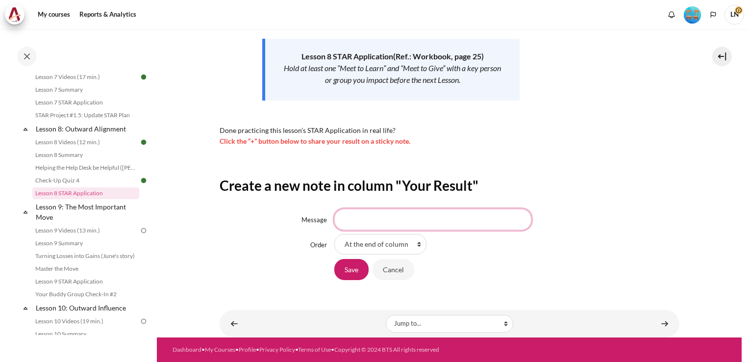
click at [428, 219] on input "Message" at bounding box center [432, 219] width 197 height 21
type input "Done"
click at [347, 267] on input "Save" at bounding box center [351, 269] width 34 height 21
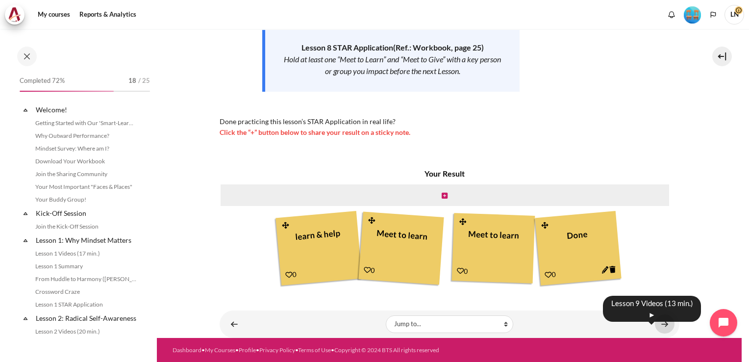
scroll to position [704, 0]
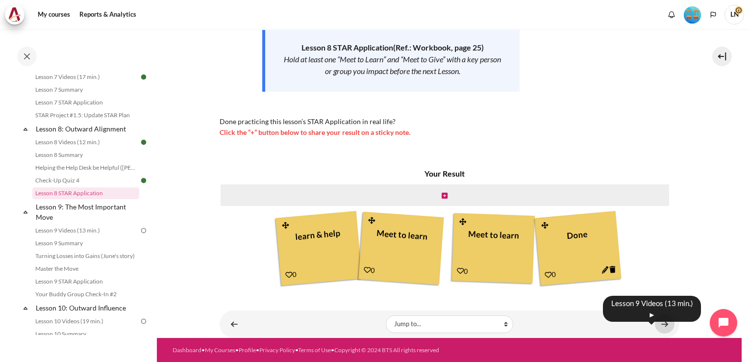
click at [658, 328] on link "Content" at bounding box center [665, 323] width 20 height 19
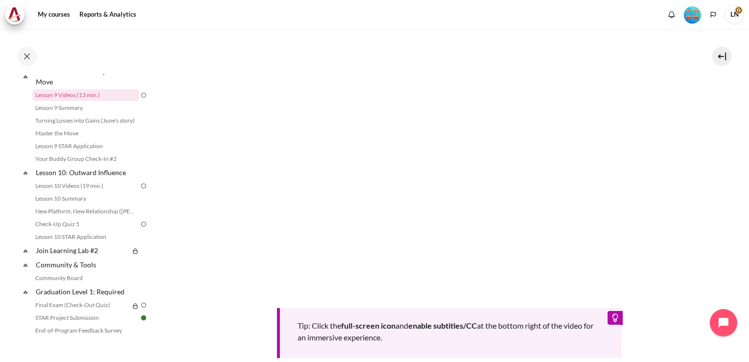
scroll to position [196, 0]
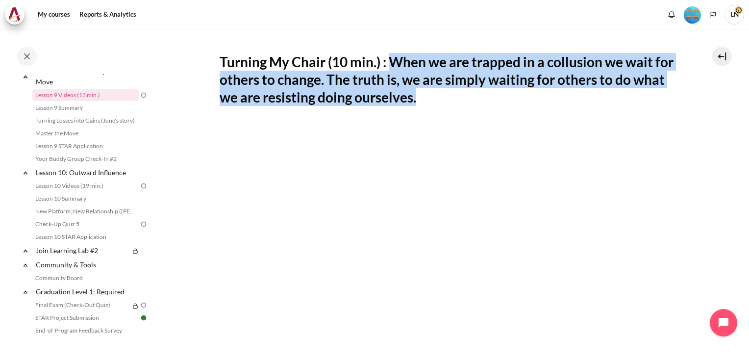
drag, startPoint x: 389, startPoint y: 57, endPoint x: 511, endPoint y: 95, distance: 127.4
click at [511, 95] on h2 "Turning My Chair (10 min.) : When we are trapped in a collusion we wait for oth…" at bounding box center [449, 79] width 460 height 53
copy h2 "When we are trapped in a collusion we wait for others to change. The truth is, …"
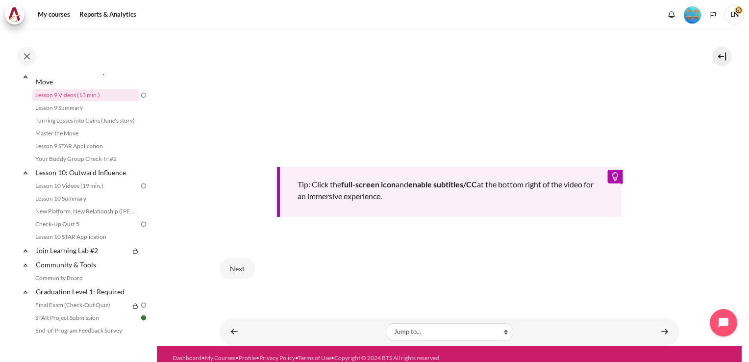
scroll to position [439, 0]
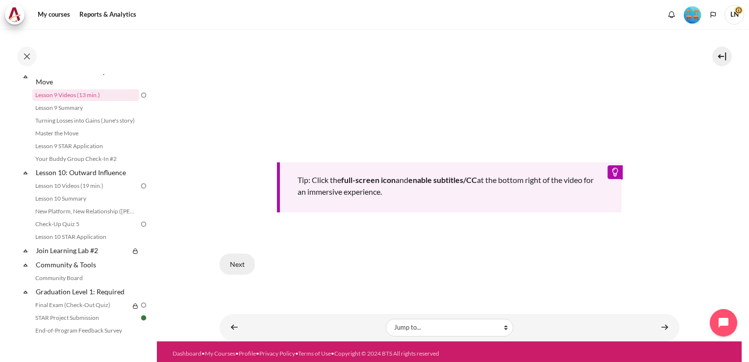
click at [225, 261] on button "Next" at bounding box center [236, 263] width 35 height 21
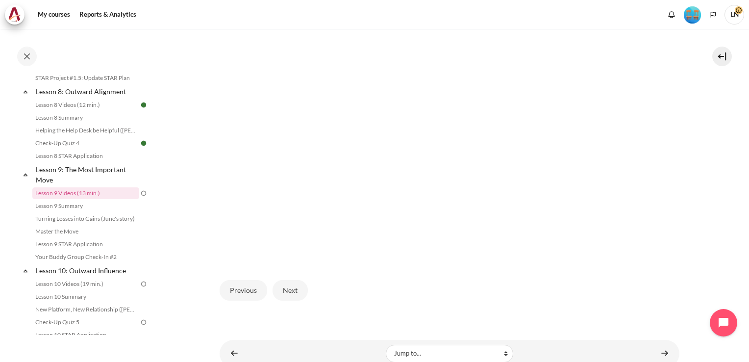
scroll to position [308, 0]
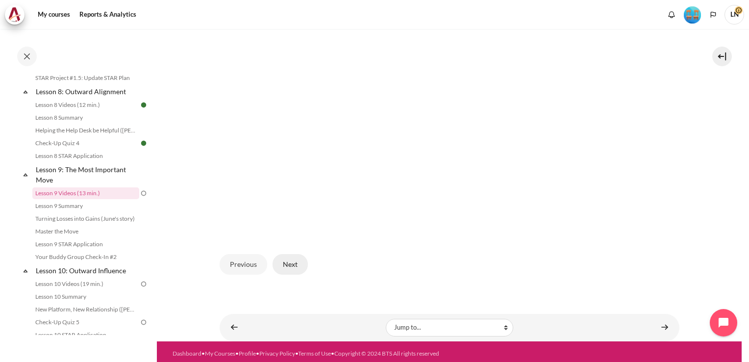
click at [298, 260] on button "Next" at bounding box center [289, 264] width 35 height 21
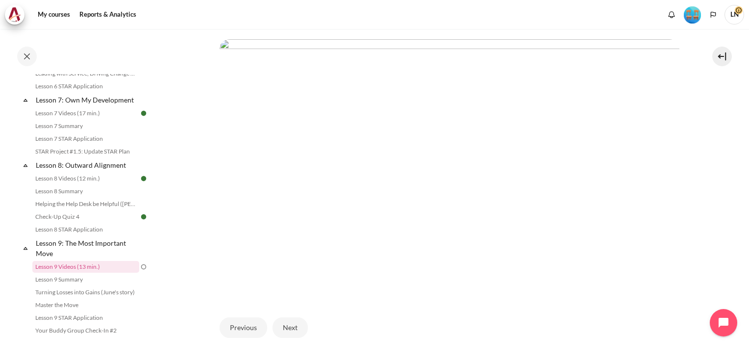
scroll to position [643, 0]
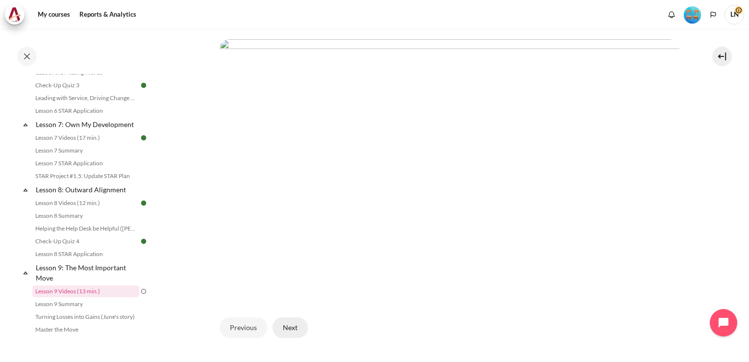
click at [288, 326] on button "Next" at bounding box center [289, 327] width 35 height 21
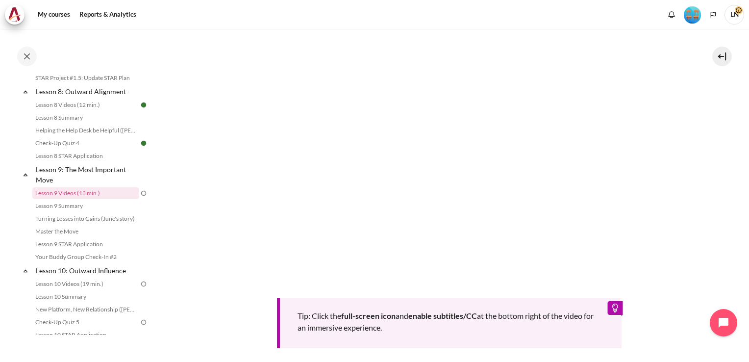
scroll to position [294, 0]
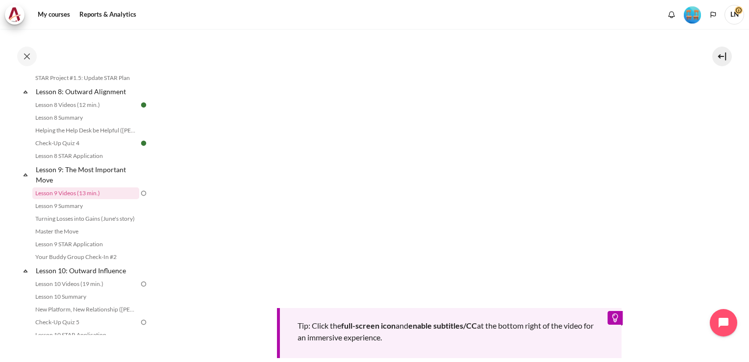
click at [245, 318] on div "Tip: Click the full-screen icon and enable subtitles/CC at the bottom right of …" at bounding box center [449, 192] width 460 height 332
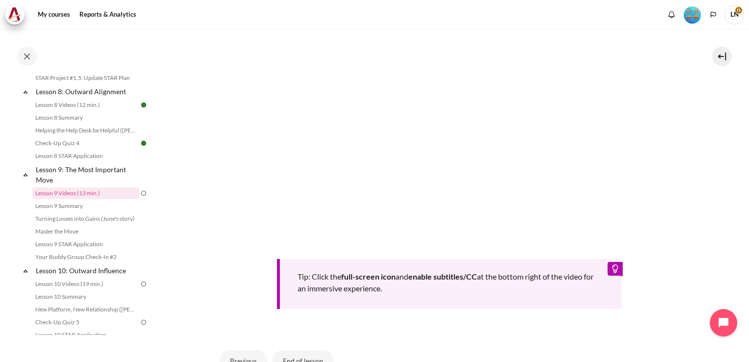
scroll to position [392, 0]
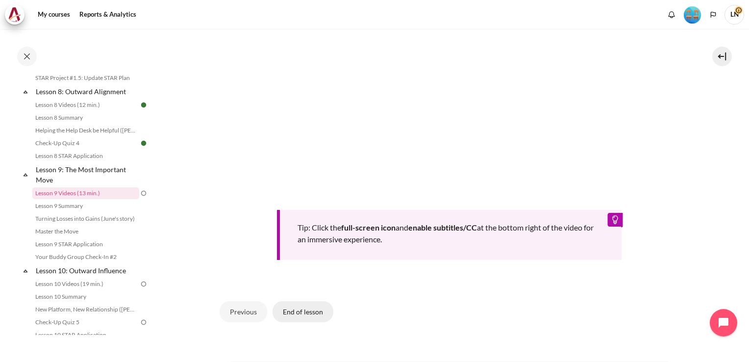
click at [310, 321] on button "End of lesson" at bounding box center [302, 311] width 61 height 21
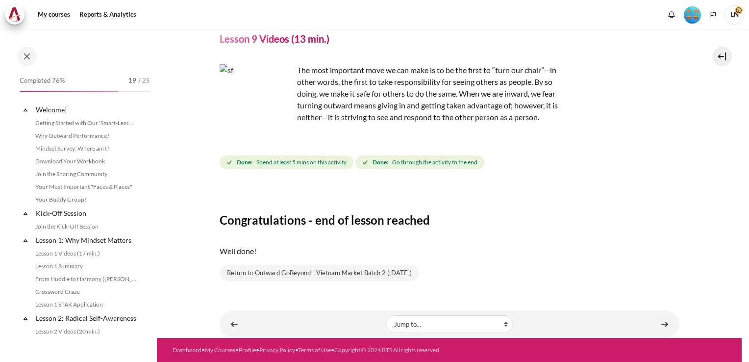
scroll to position [741, 0]
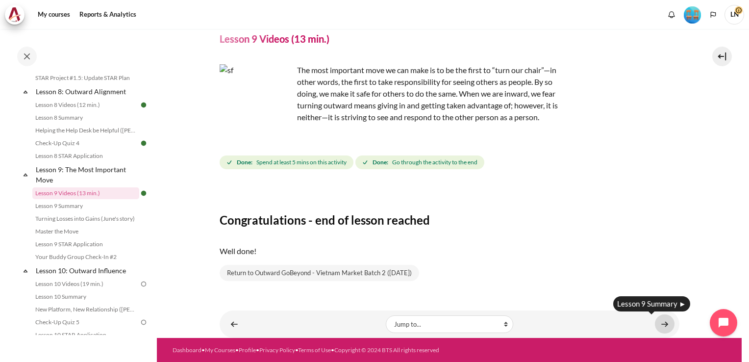
click at [657, 324] on link "Content" at bounding box center [665, 323] width 20 height 19
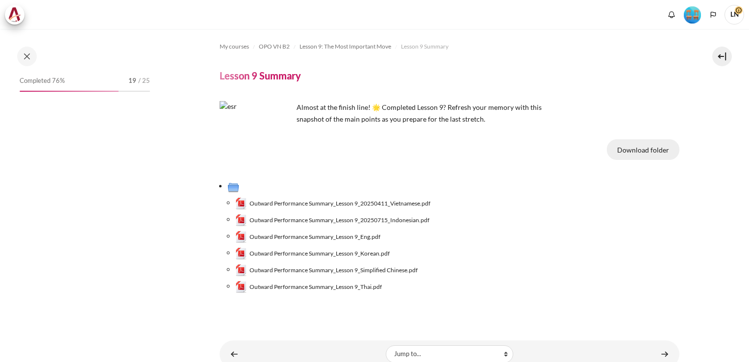
click at [632, 153] on button "Download folder" at bounding box center [643, 149] width 73 height 21
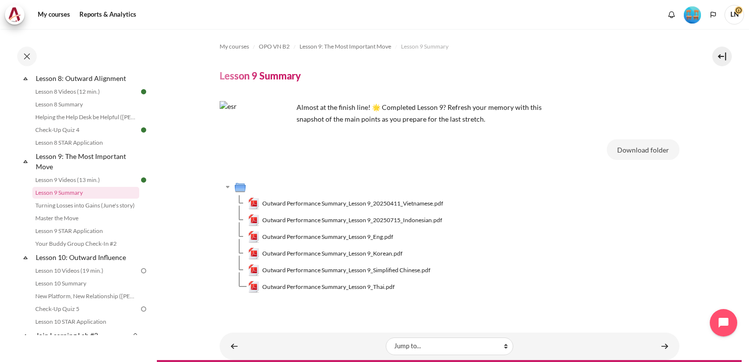
scroll to position [22, 0]
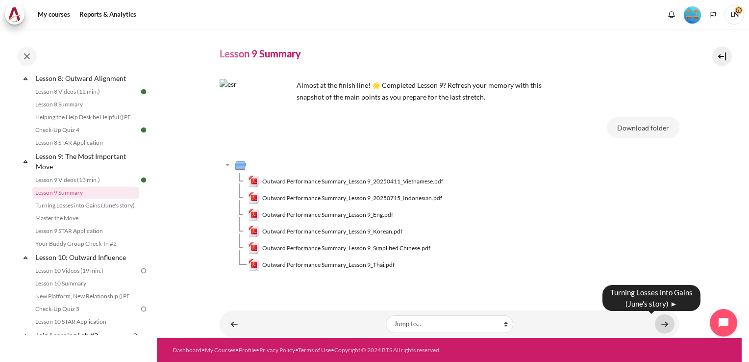
click at [660, 319] on link "Content" at bounding box center [665, 323] width 20 height 19
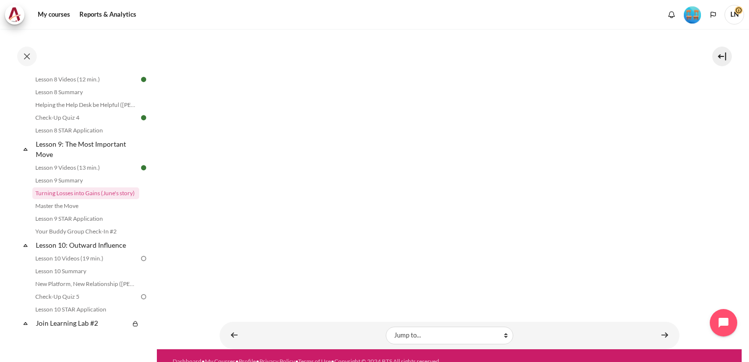
scroll to position [196, 0]
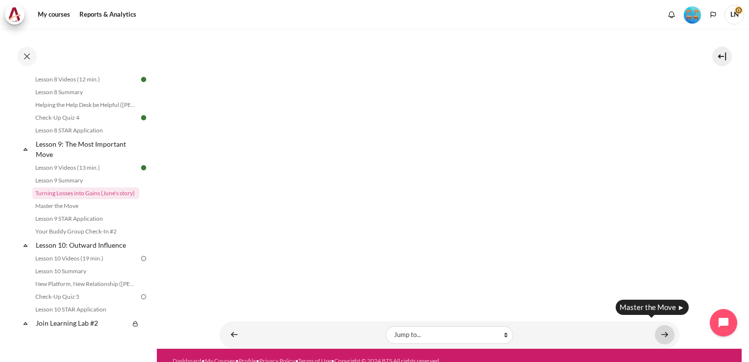
click at [660, 332] on link "Content" at bounding box center [665, 334] width 20 height 19
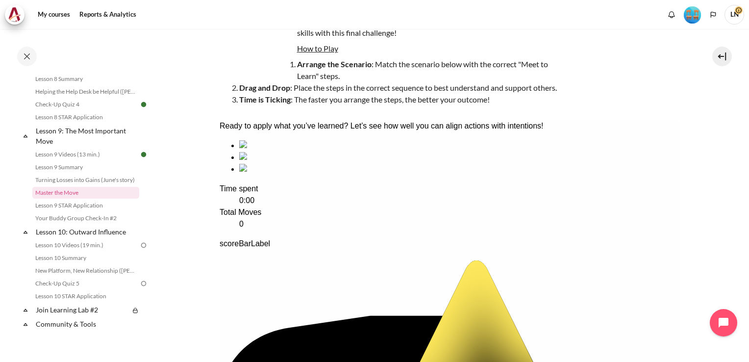
scroll to position [98, 0]
click at [296, 151] on div "sequencing item" at bounding box center [459, 145] width 440 height 12
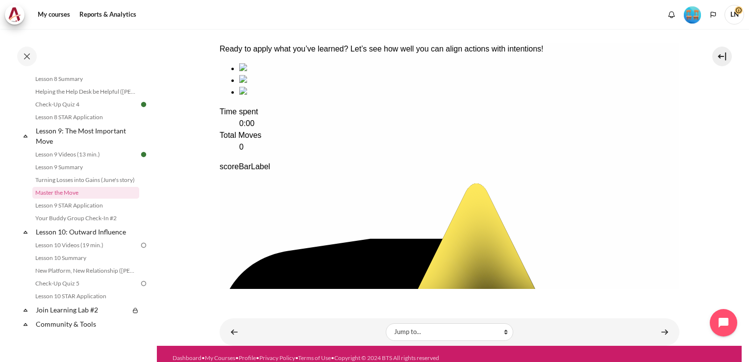
scroll to position [182, 0]
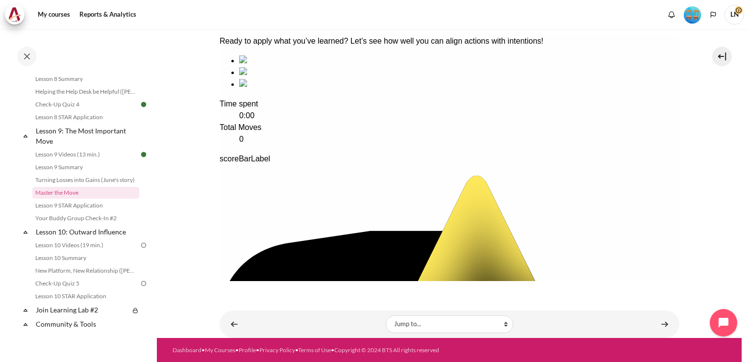
click at [473, 133] on dt "Total Moves" at bounding box center [449, 127] width 460 height 12
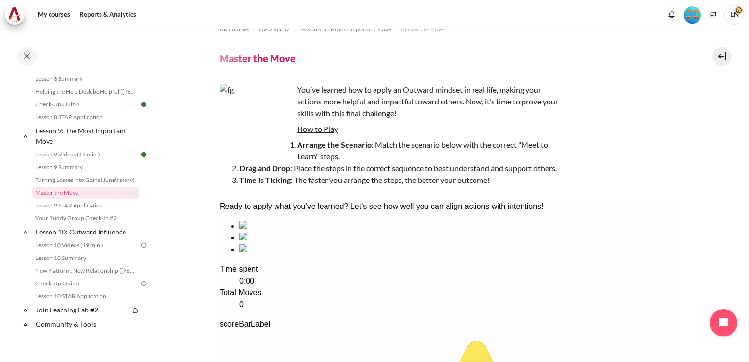
scroll to position [0, 0]
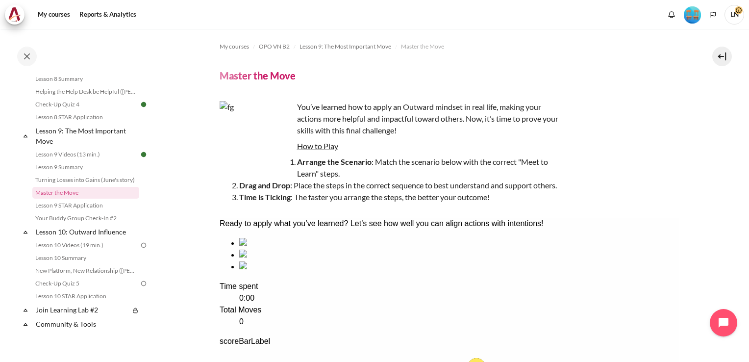
click at [434, 272] on div "sequencing item" at bounding box center [459, 267] width 440 height 12
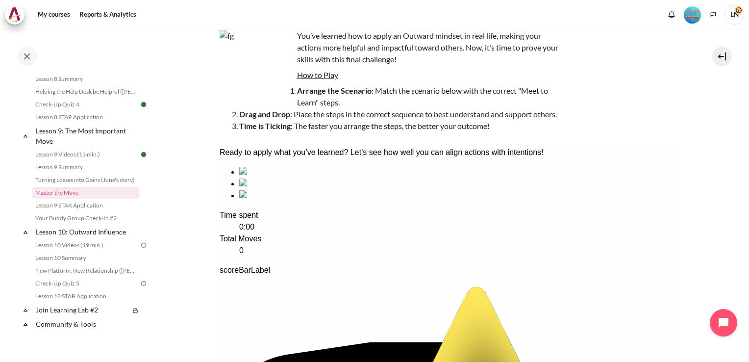
scroll to position [182, 0]
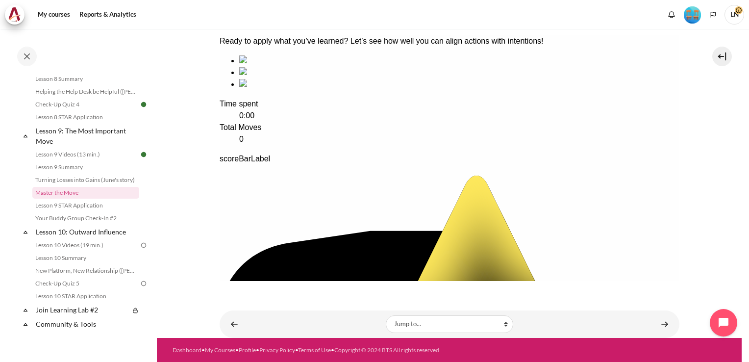
click at [591, 121] on dd "0:00" at bounding box center [459, 116] width 440 height 12
click at [561, 90] on ul at bounding box center [449, 72] width 460 height 35
click at [456, 90] on div "sequencing item" at bounding box center [459, 84] width 440 height 12
click at [364, 78] on div "sequencing item" at bounding box center [459, 73] width 440 height 12
click at [608, 121] on dd "0:00" at bounding box center [459, 116] width 440 height 12
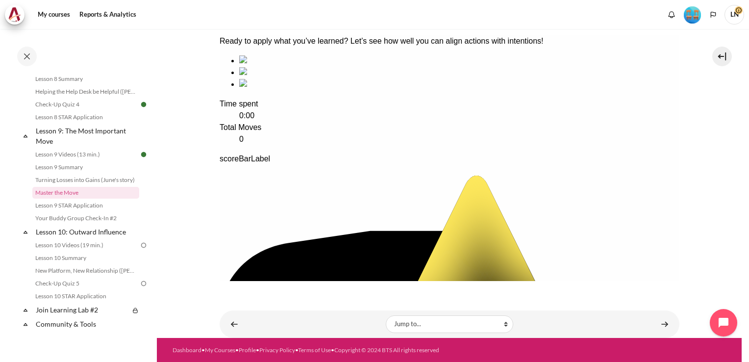
scroll to position [133, 0]
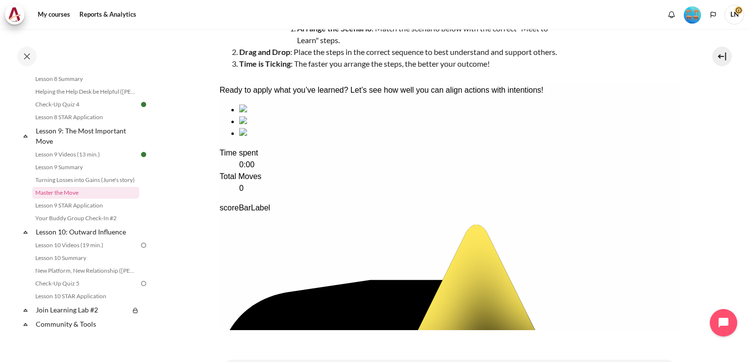
click at [507, 139] on ul at bounding box center [449, 121] width 460 height 35
click at [461, 139] on div "sequencing item" at bounding box center [459, 133] width 440 height 12
click at [348, 127] on div "sequencing item" at bounding box center [459, 122] width 440 height 12
click at [280, 116] on div "sequencing item" at bounding box center [459, 110] width 440 height 12
drag, startPoint x: 532, startPoint y: 186, endPoint x: 543, endPoint y: 197, distance: 16.3
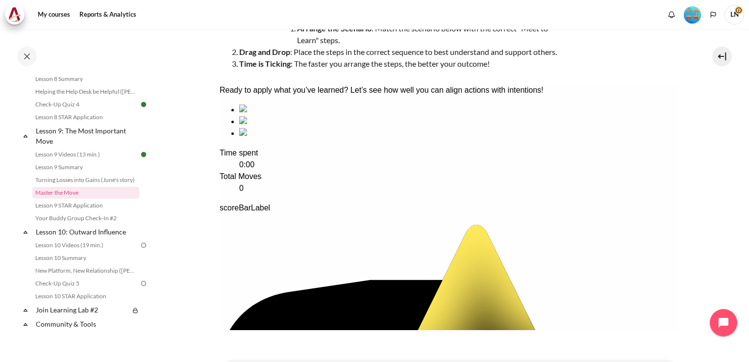
click at [532, 139] on ul at bounding box center [449, 121] width 460 height 35
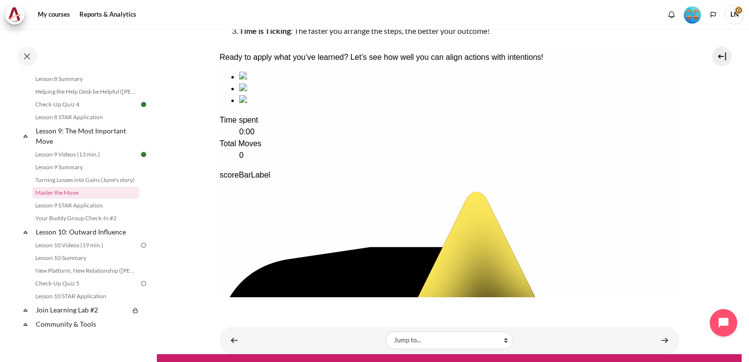
scroll to position [182, 0]
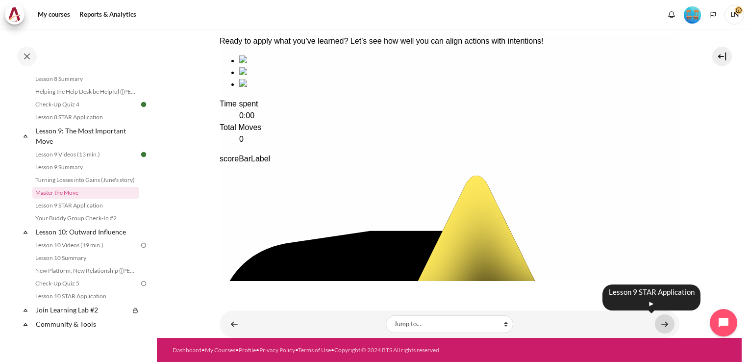
click at [658, 324] on link "Content" at bounding box center [665, 323] width 20 height 19
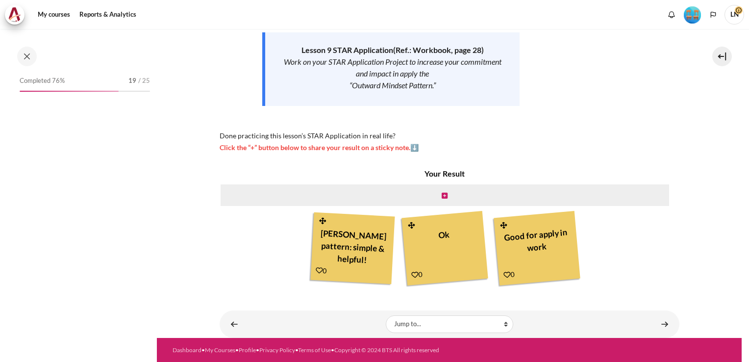
scroll to position [792, 0]
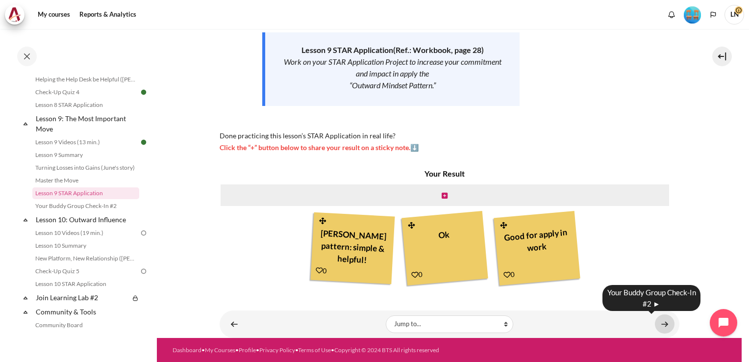
click at [655, 326] on link "Content" at bounding box center [665, 323] width 20 height 19
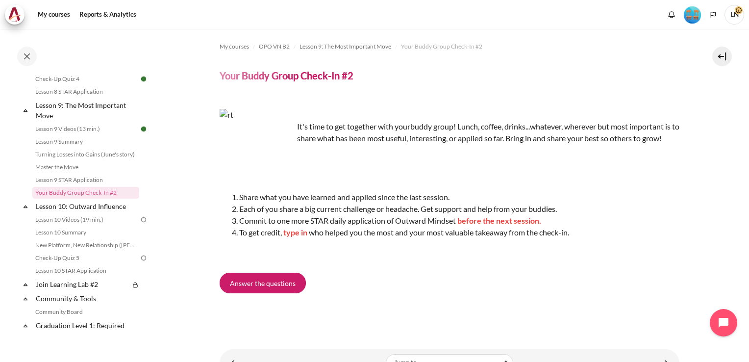
click at [489, 258] on div "It's time to get together with your buddy group! Lunch, coffee, drinks...whatev…" at bounding box center [449, 183] width 460 height 149
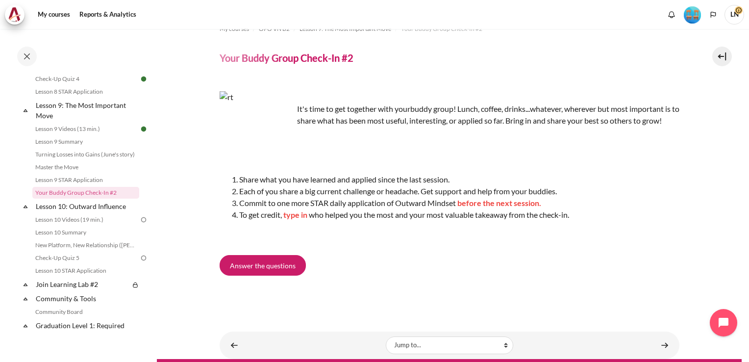
scroll to position [1, 0]
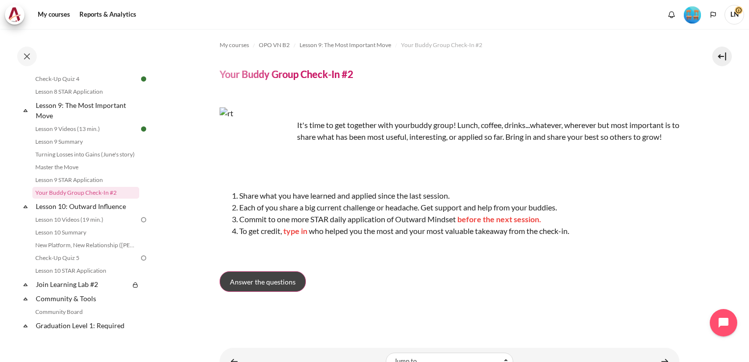
click at [280, 287] on span "Answer the questions" at bounding box center [263, 281] width 66 height 10
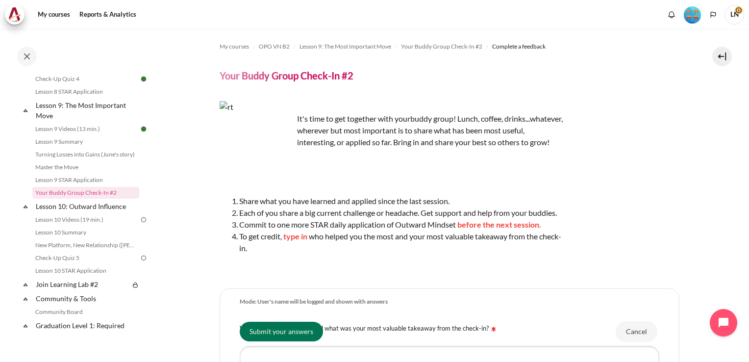
scroll to position [224, 0]
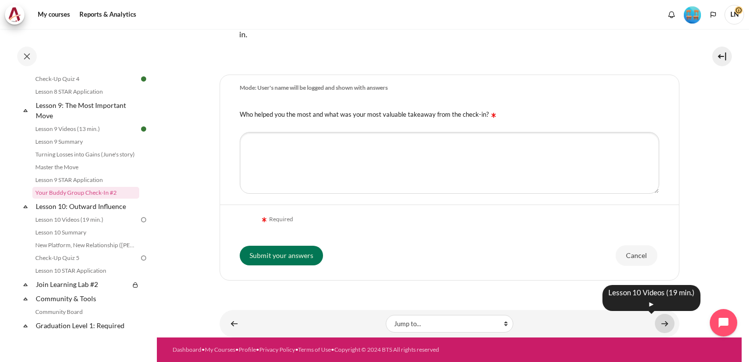
click at [659, 325] on link "Content" at bounding box center [665, 323] width 20 height 19
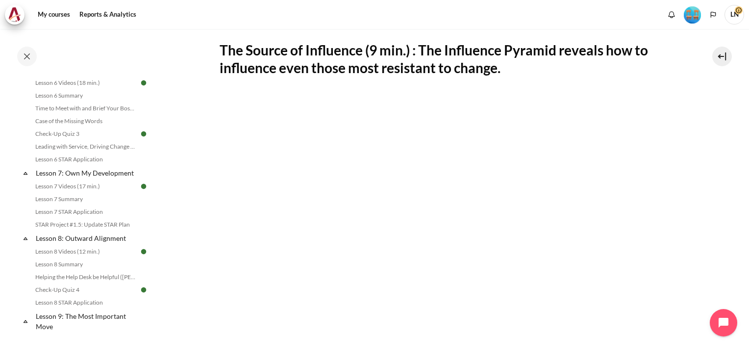
scroll to position [587, 0]
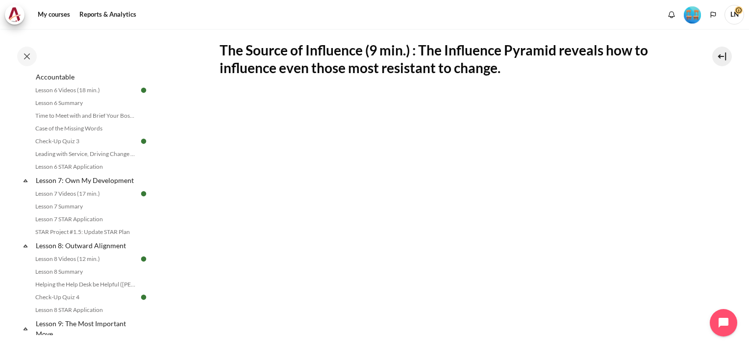
click at [692, 10] on img "Level #4" at bounding box center [691, 14] width 17 height 17
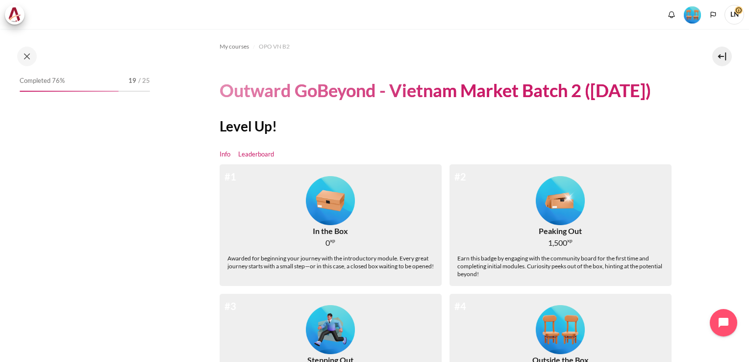
click at [260, 156] on link "Leaderboard" at bounding box center [256, 154] width 36 height 10
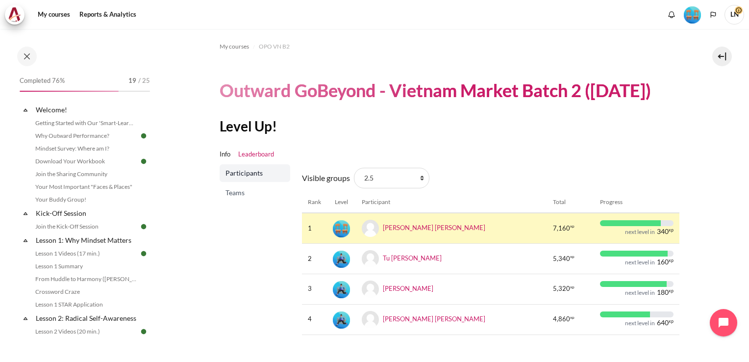
click at [234, 195] on span "Teams" at bounding box center [255, 193] width 61 height 10
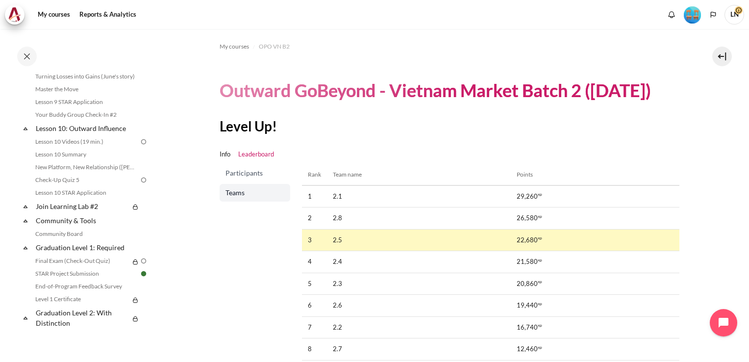
scroll to position [885, 0]
click at [209, 293] on section "My courses OPO VN B2 Outward GoBeyond - Vietnam Market Batch 2 (Jul 2025) Level…" at bounding box center [449, 206] width 584 height 354
